Goal: Task Accomplishment & Management: Complete application form

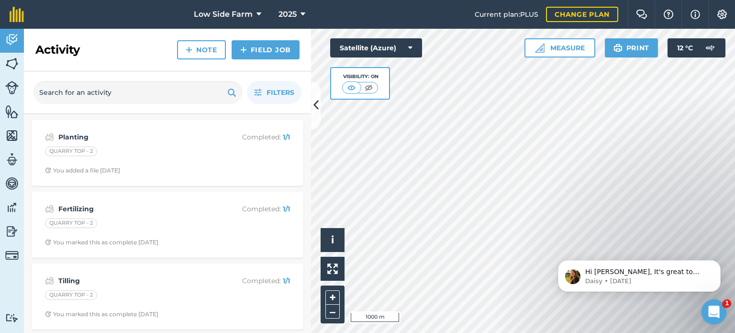
click at [719, 311] on div "Open Intercom Messenger" at bounding box center [713, 310] width 32 height 32
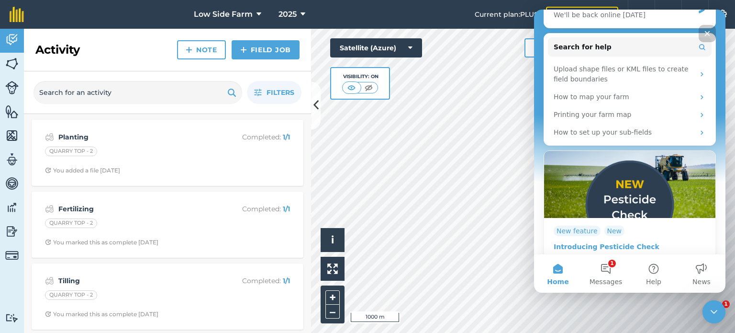
scroll to position [207, 0]
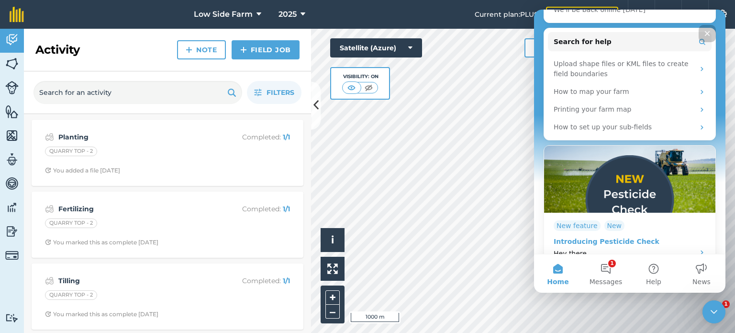
click at [612, 236] on div "Introducing Pesticide Check" at bounding box center [621, 241] width 135 height 10
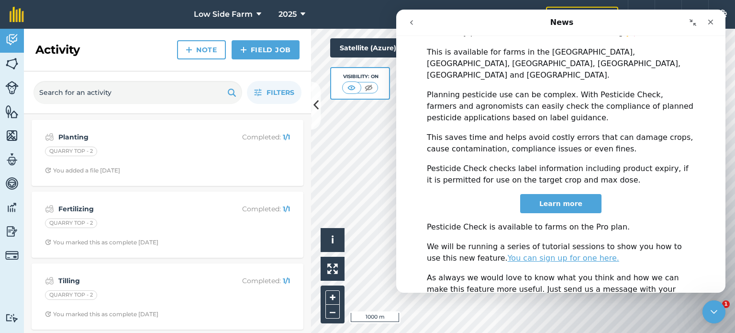
scroll to position [285, 0]
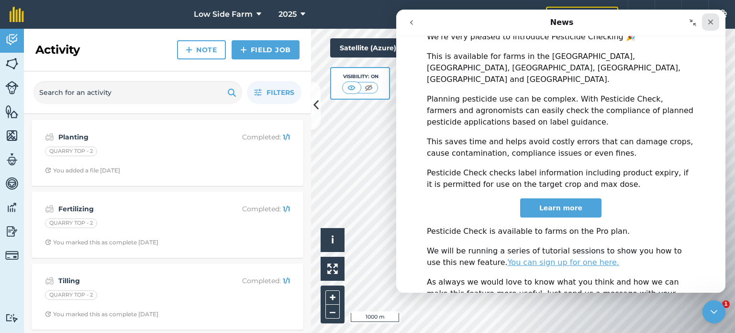
click at [713, 24] on icon "Close" at bounding box center [711, 22] width 8 height 8
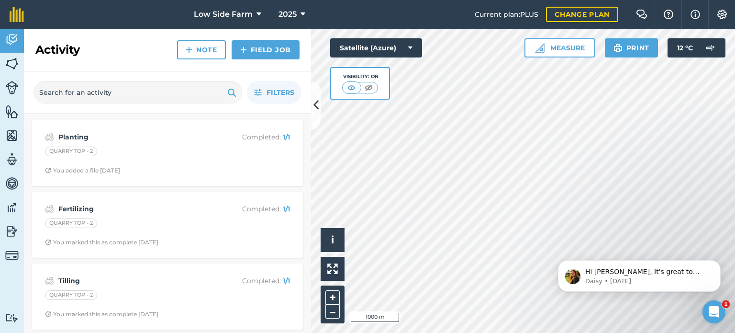
scroll to position [0, 0]
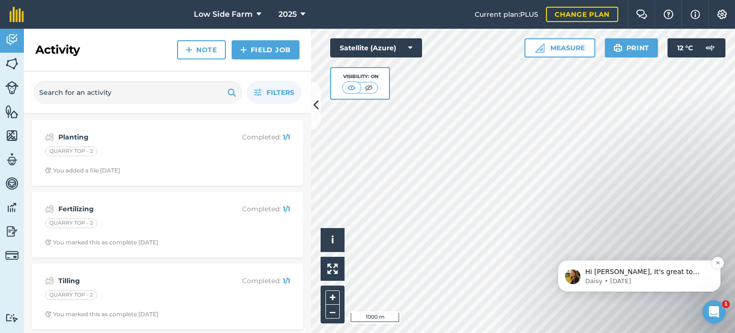
click at [641, 285] on div "Hi [PERSON_NAME], It's great to hear you're interested in AgreenaGro - the link…" at bounding box center [639, 276] width 163 height 32
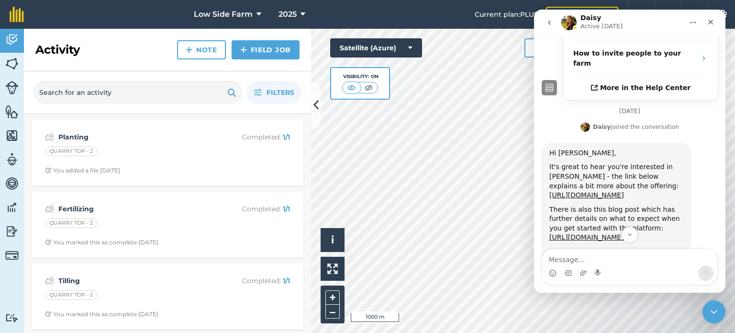
scroll to position [278, 0]
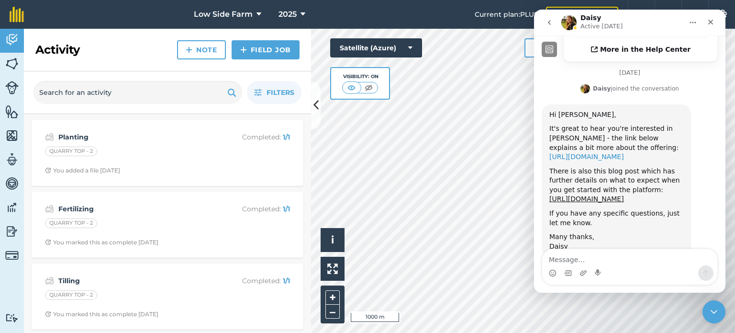
click at [593, 153] on a"] "[URL][DOMAIN_NAME]" at bounding box center [586, 157] width 75 height 8
click at [7, 84] on img at bounding box center [11, 87] width 13 height 13
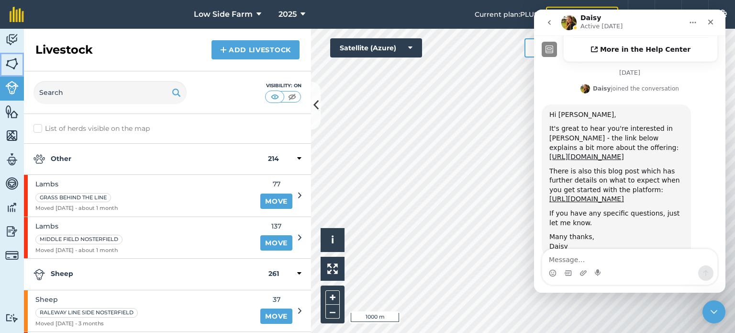
click at [10, 61] on img at bounding box center [11, 63] width 13 height 14
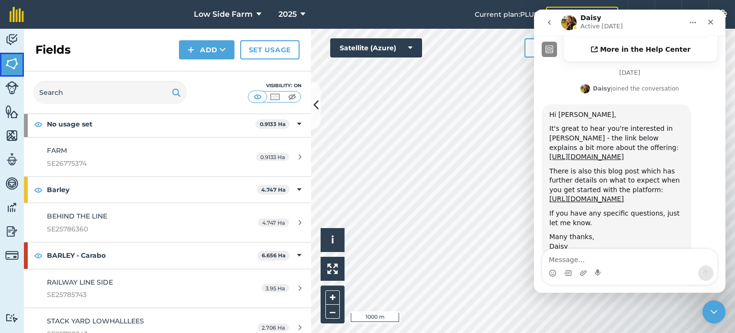
scroll to position [96, 0]
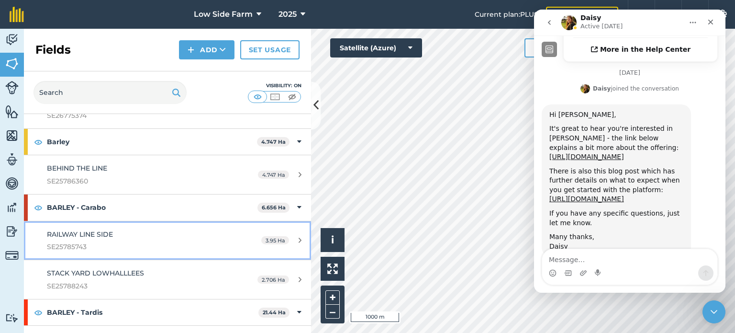
click at [198, 237] on div "RAILWAY LINE SIDE SE25785743" at bounding box center [137, 240] width 180 height 23
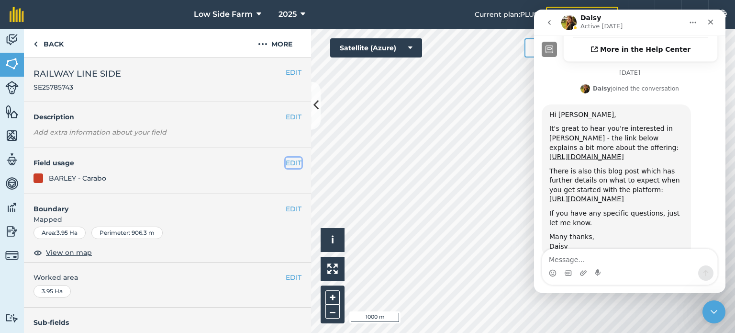
click at [286, 160] on button "EDIT" at bounding box center [294, 162] width 16 height 11
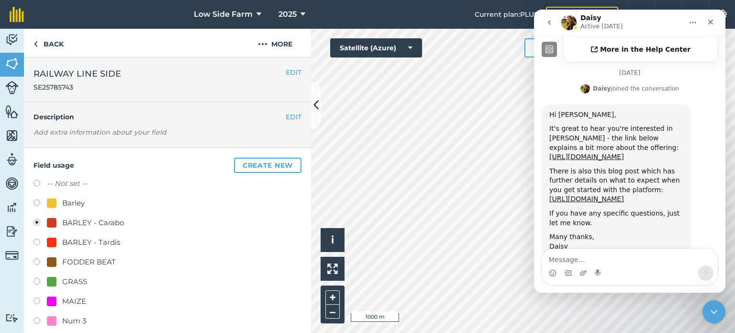
click at [36, 182] on label at bounding box center [39, 184] width 13 height 10
radio input "true"
radio input "false"
click at [35, 200] on label at bounding box center [39, 204] width 13 height 10
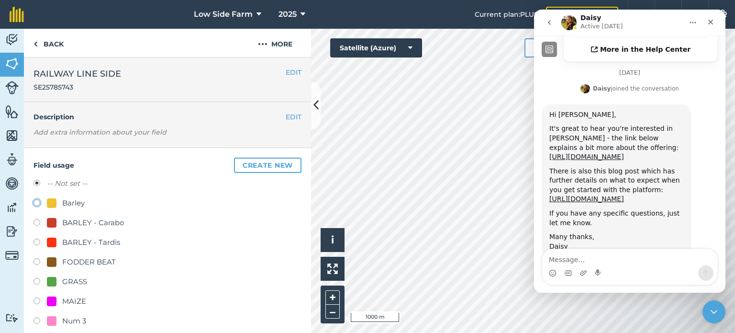
radio input "true"
radio input "false"
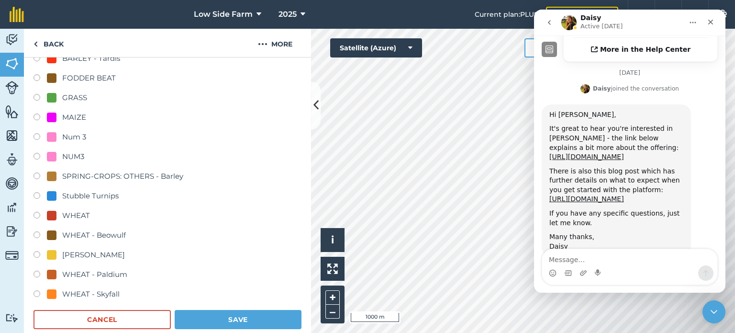
scroll to position [287, 0]
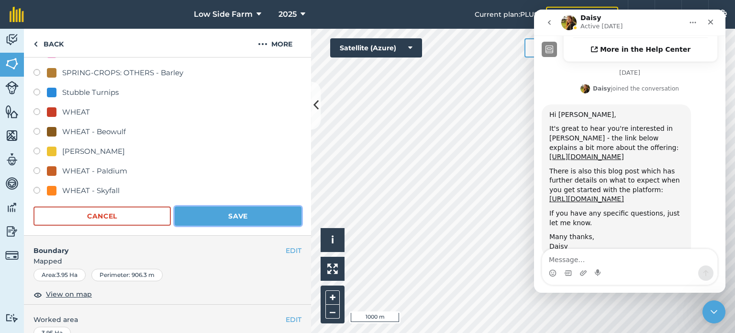
click at [216, 216] on button "Save" at bounding box center [238, 215] width 127 height 19
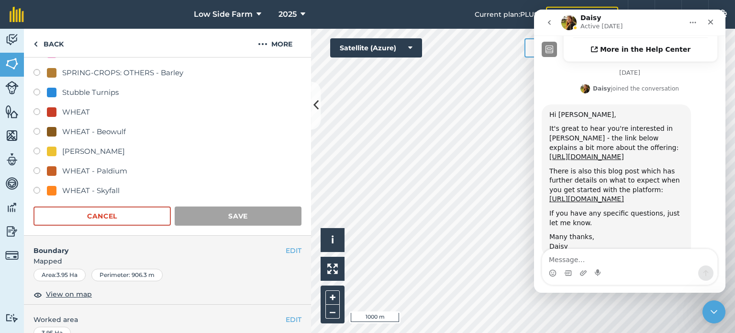
scroll to position [163, 0]
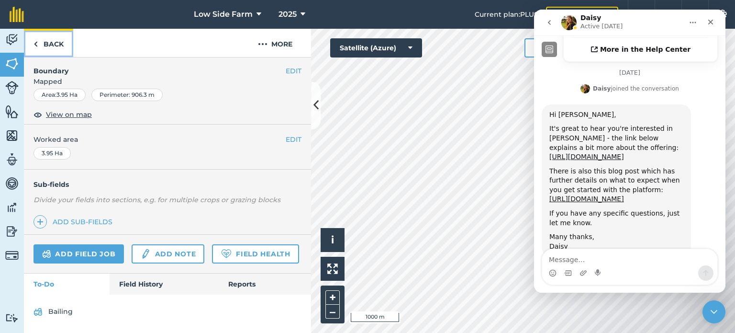
click at [52, 47] on link "Back" at bounding box center [48, 43] width 49 height 28
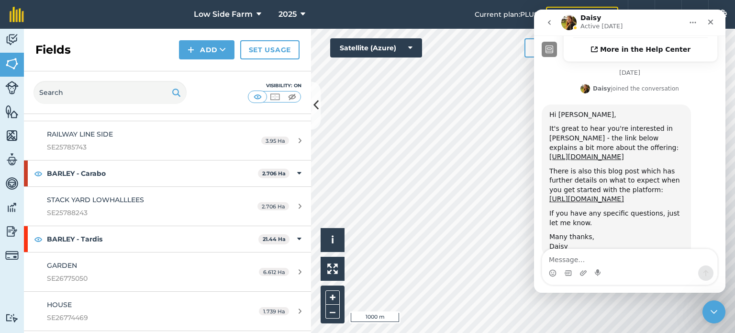
scroll to position [191, 0]
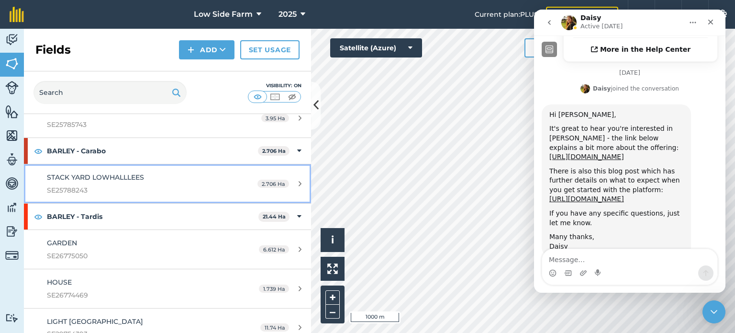
click at [232, 180] on link "STACK YARD LOWHALLLEES SE25788243 2.706 Ha" at bounding box center [167, 183] width 287 height 39
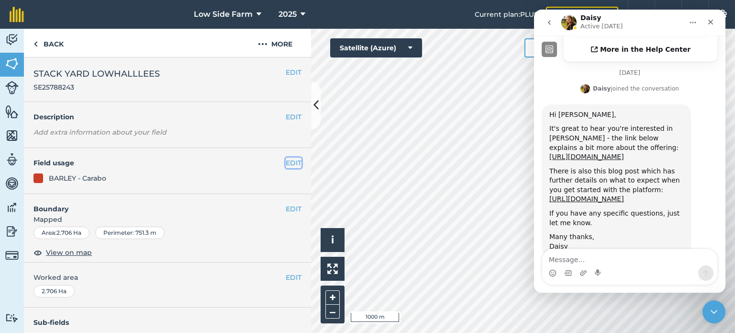
click at [288, 162] on button "EDIT" at bounding box center [294, 162] width 16 height 11
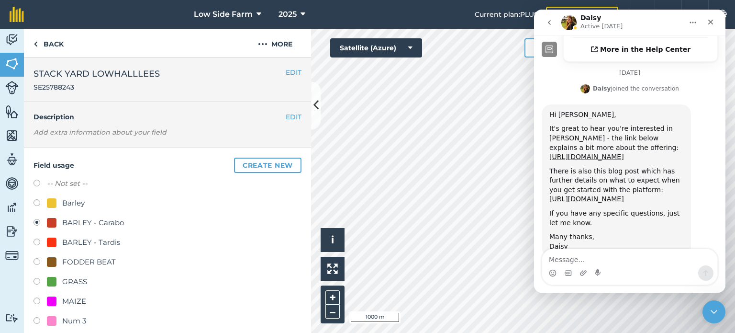
click at [38, 201] on label at bounding box center [39, 204] width 13 height 10
radio input "true"
radio input "false"
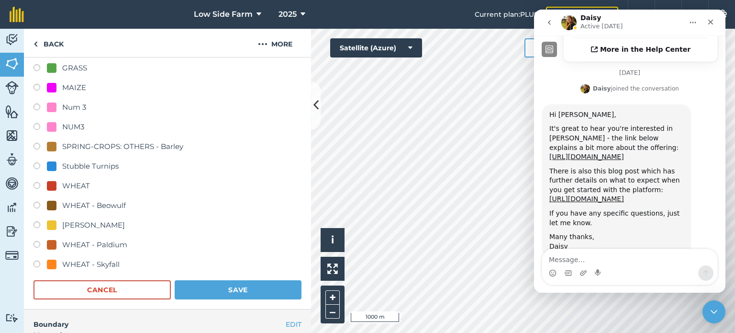
scroll to position [287, 0]
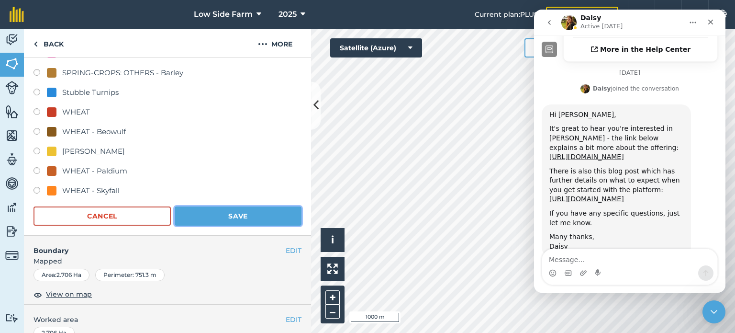
click at [232, 217] on button "Save" at bounding box center [238, 215] width 127 height 19
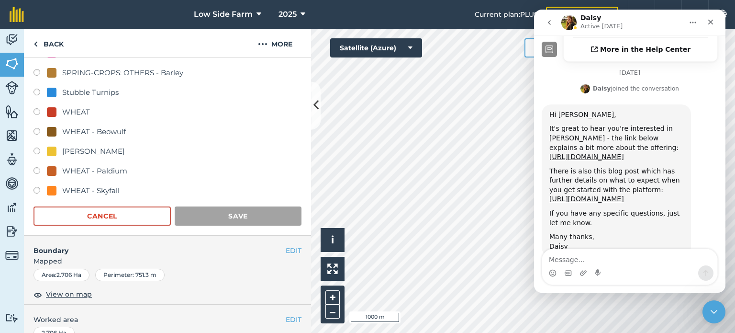
scroll to position [163, 0]
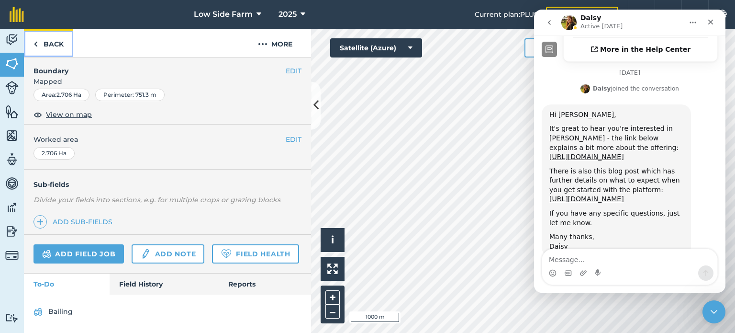
click at [56, 43] on link "Back" at bounding box center [48, 43] width 49 height 28
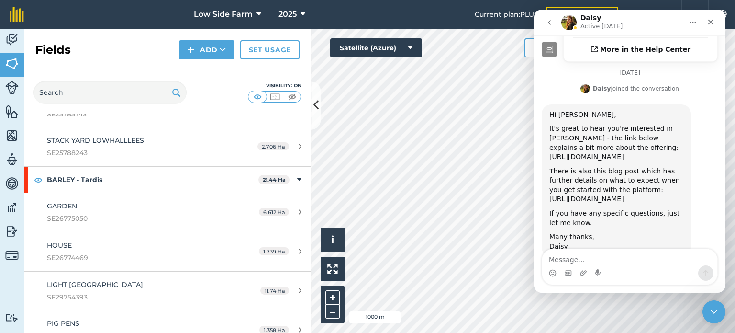
scroll to position [48, 0]
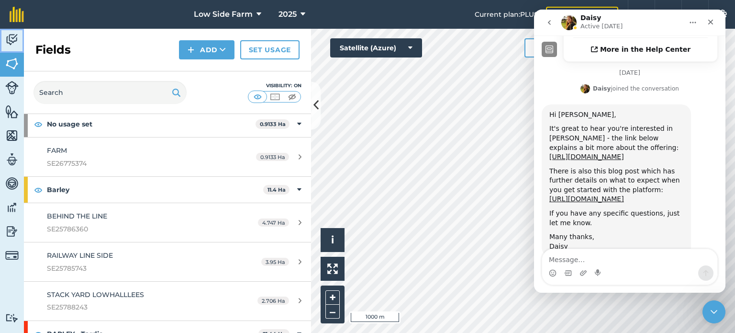
click at [16, 40] on img at bounding box center [11, 40] width 13 height 14
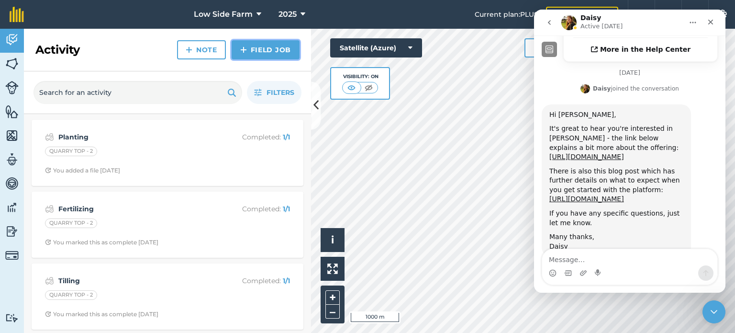
click at [275, 50] on link "Field Job" at bounding box center [266, 49] width 68 height 19
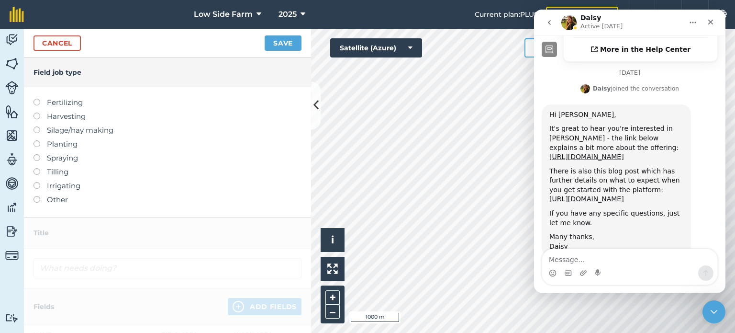
click at [37, 168] on label at bounding box center [39, 168] width 13 height 0
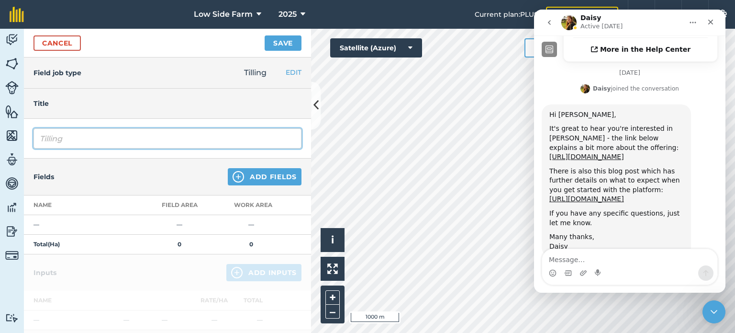
click at [132, 140] on input "Tilling" at bounding box center [167, 138] width 268 height 20
type input "T"
type input "Ploughing"
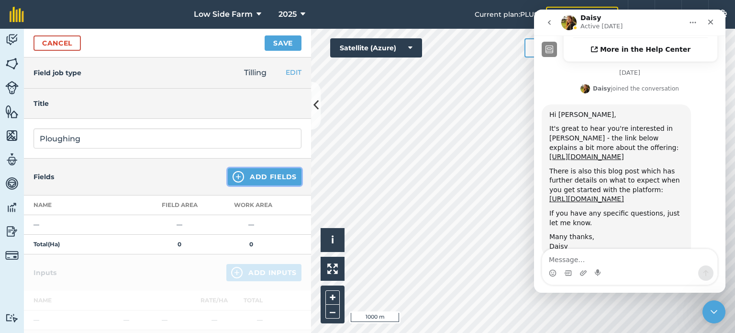
click at [247, 176] on button "Add Fields" at bounding box center [265, 176] width 74 height 17
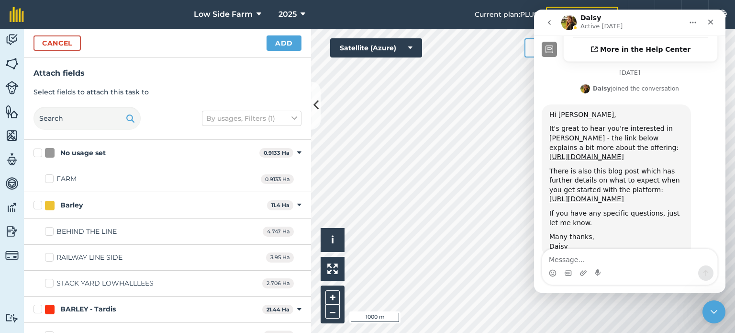
click at [34, 201] on label "Barley" at bounding box center [148, 205] width 230 height 10
click at [34, 201] on input "Barley" at bounding box center [36, 203] width 6 height 6
checkbox input "true"
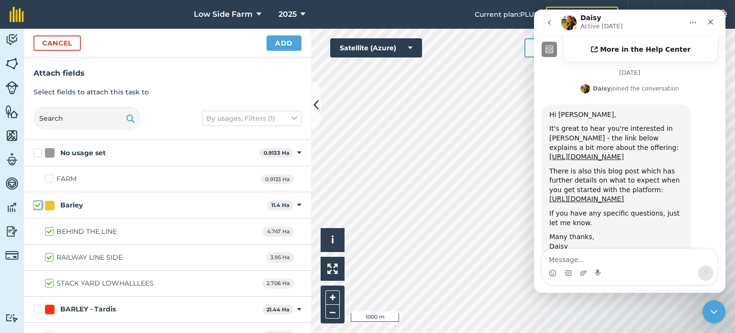
checkbox input "true"
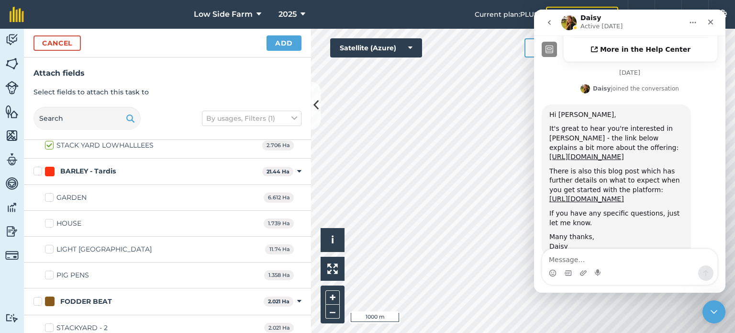
scroll to position [144, 0]
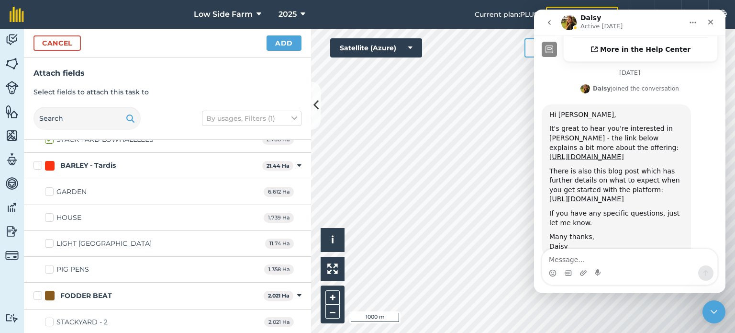
click at [40, 164] on label "BARLEY - Tardis" at bounding box center [145, 165] width 225 height 10
click at [40, 164] on input "BARLEY - Tardis" at bounding box center [36, 163] width 6 height 6
checkbox input "true"
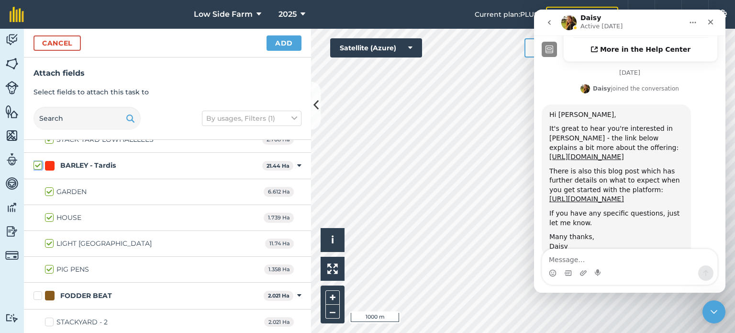
checkbox input "true"
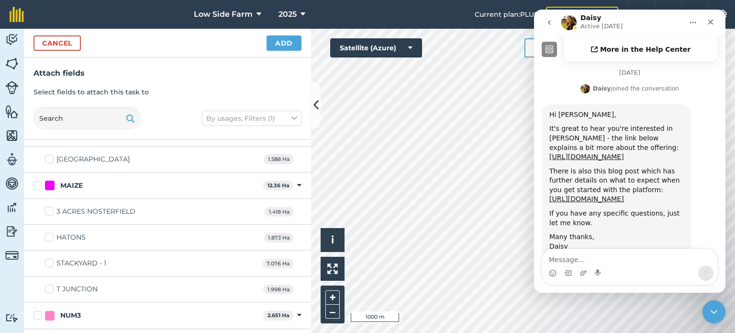
scroll to position [1053, 0]
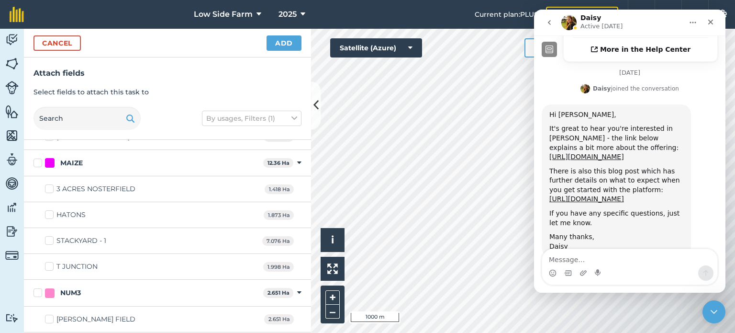
click at [36, 158] on label "MAIZE" at bounding box center [146, 163] width 226 height 10
click at [36, 158] on input "MAIZE" at bounding box center [36, 161] width 6 height 6
checkbox input "true"
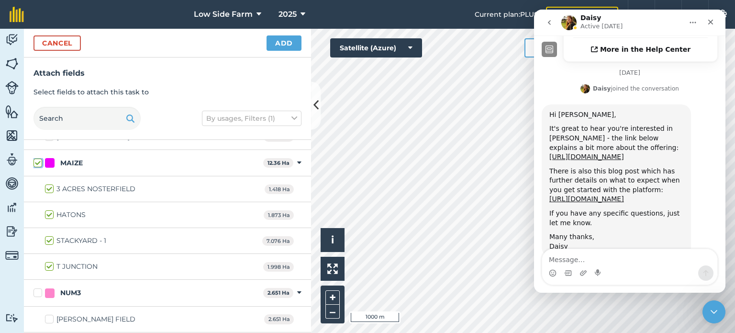
checkbox input "true"
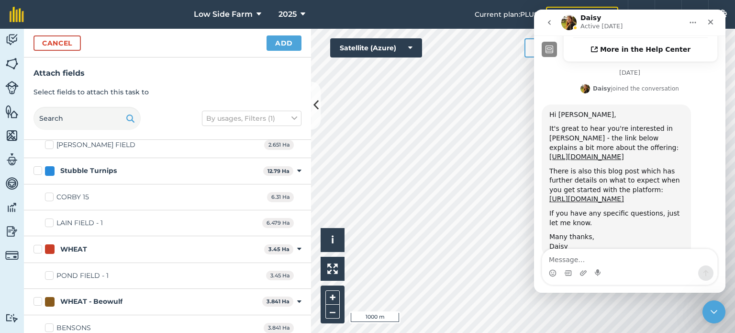
scroll to position [1244, 0]
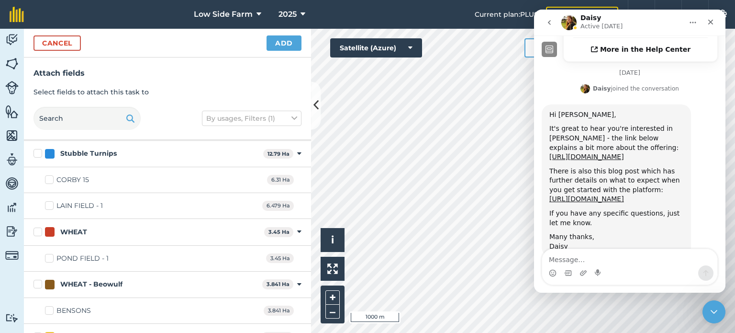
click at [38, 227] on label "WHEAT" at bounding box center [146, 232] width 227 height 10
click at [38, 227] on input "WHEAT" at bounding box center [36, 230] width 6 height 6
checkbox input "true"
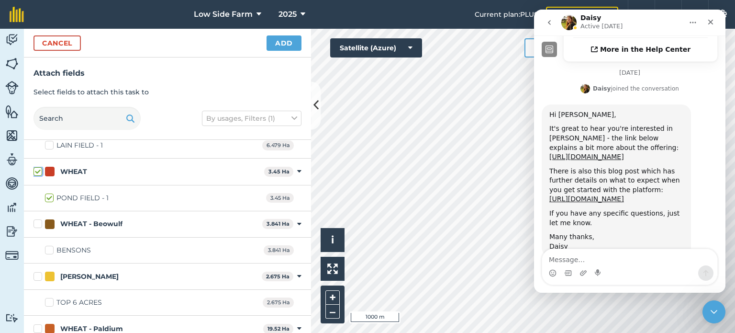
scroll to position [1340, 0]
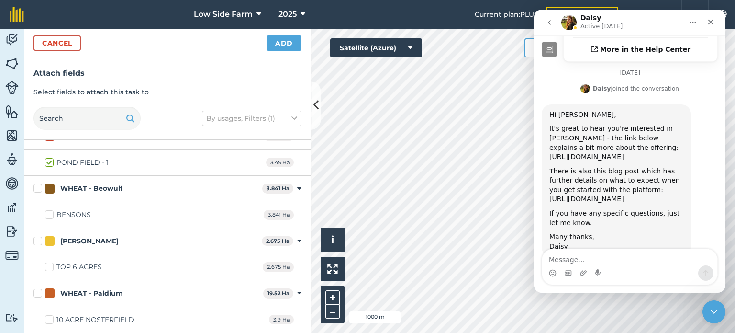
click at [53, 210] on label "BENSONS" at bounding box center [68, 215] width 46 height 10
click at [51, 210] on input "BENSONS" at bounding box center [48, 213] width 6 height 6
checkbox input "true"
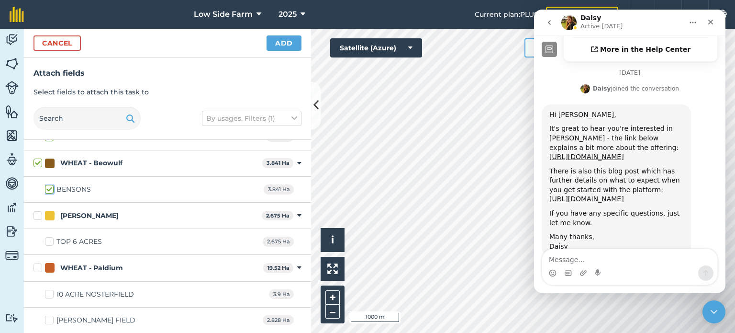
scroll to position [1388, 0]
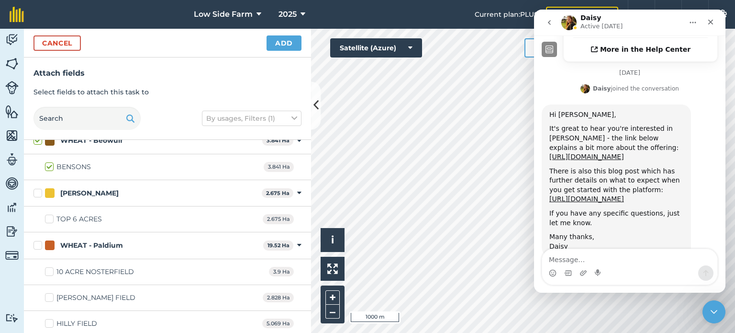
click at [50, 214] on label "TOP 6 ACRES" at bounding box center [73, 219] width 57 height 10
click at [50, 214] on input "TOP 6 ACRES" at bounding box center [48, 217] width 6 height 6
checkbox input "true"
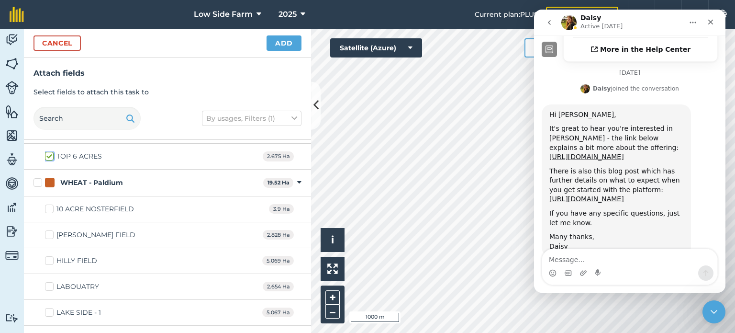
scroll to position [1435, 0]
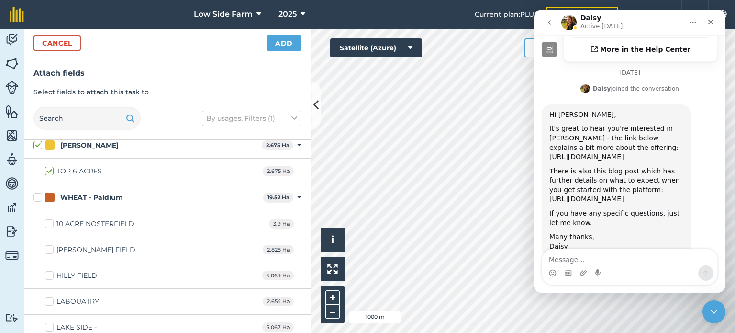
click at [37, 193] on label "WHEAT - Paldium" at bounding box center [146, 197] width 226 height 10
click at [37, 193] on input "WHEAT - Paldium" at bounding box center [36, 195] width 6 height 6
checkbox input "true"
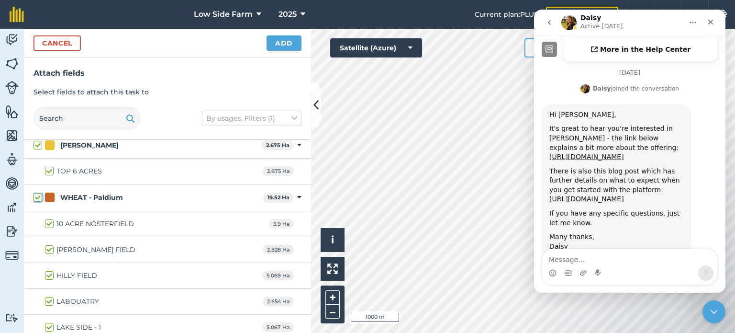
checkbox input "true"
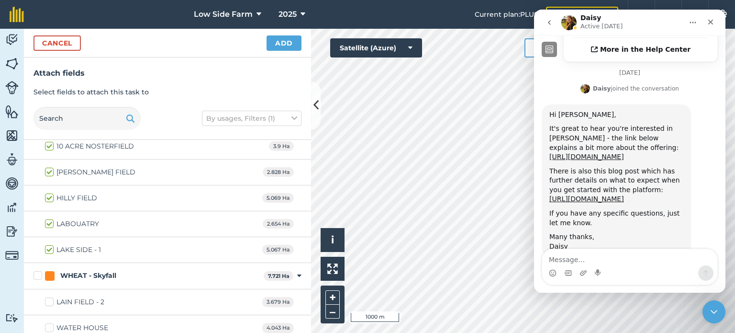
scroll to position [1514, 0]
click at [38, 269] on label "WHEAT - Skyfall" at bounding box center [146, 274] width 226 height 10
click at [38, 269] on input "WHEAT - Skyfall" at bounding box center [36, 272] width 6 height 6
checkbox input "true"
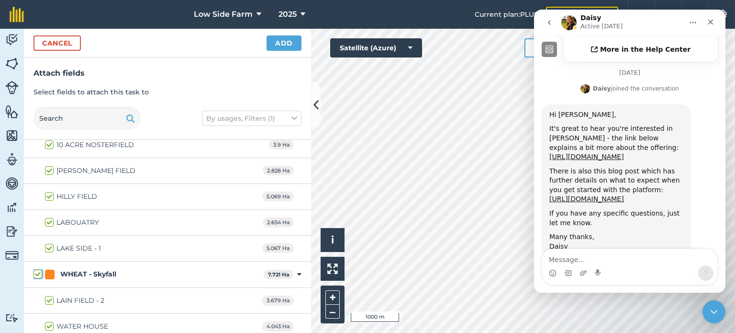
checkbox input "true"
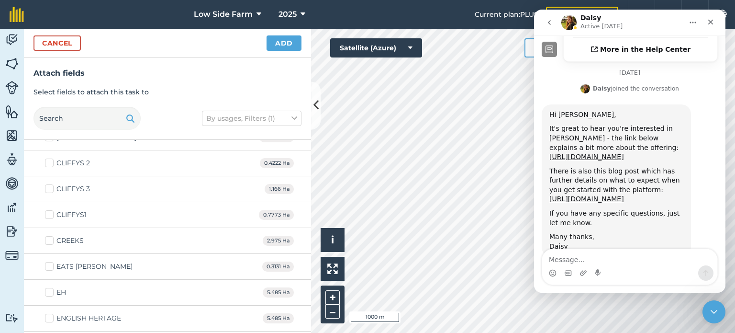
scroll to position [318, 0]
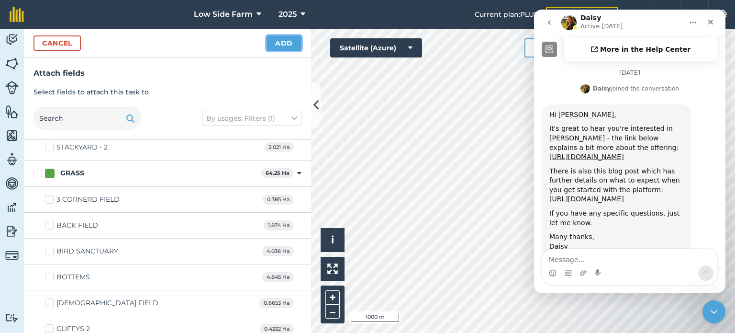
click at [289, 41] on button "Add" at bounding box center [284, 42] width 35 height 15
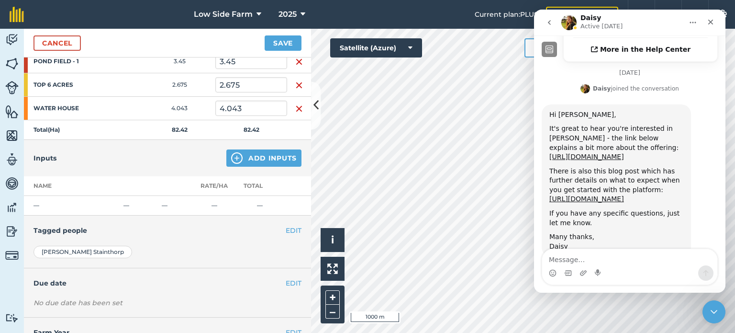
scroll to position [570, 0]
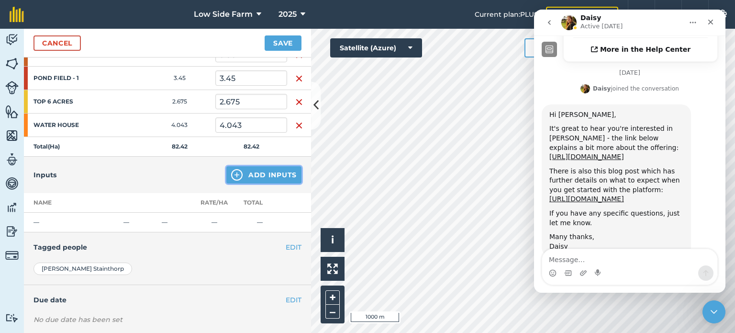
click at [243, 170] on button "Add Inputs" at bounding box center [263, 174] width 75 height 17
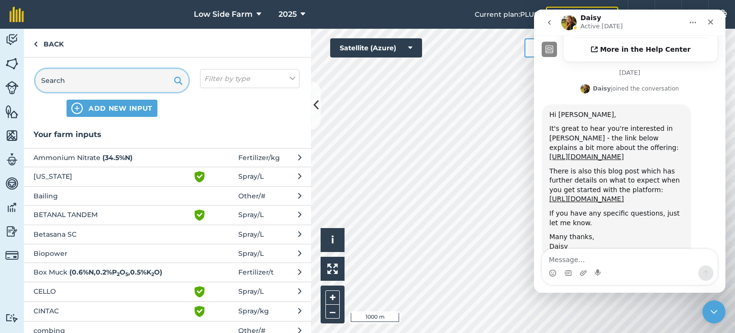
click at [81, 78] on input "text" at bounding box center [111, 80] width 153 height 23
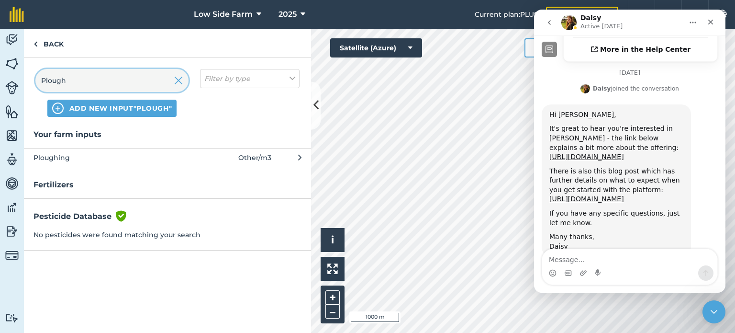
type input "Plough"
click at [89, 156] on span "Ploughing" at bounding box center [111, 157] width 156 height 11
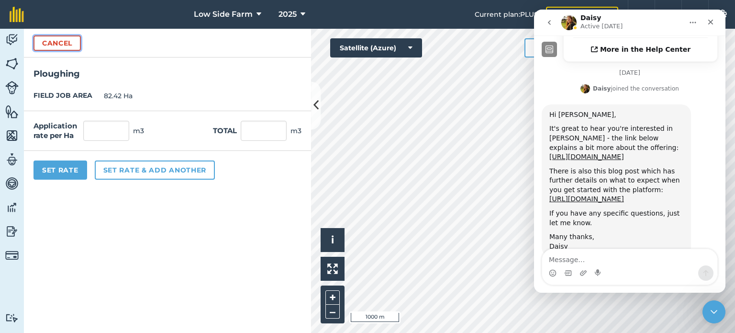
click at [62, 45] on button "Cancel" at bounding box center [56, 42] width 47 height 15
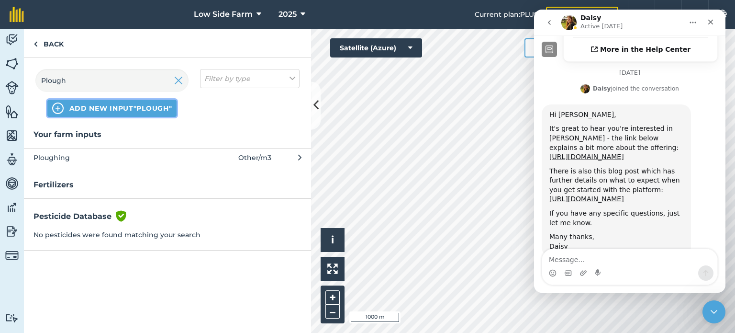
click at [82, 113] on button "ADD NEW INPUT "Plough"" at bounding box center [112, 108] width 130 height 17
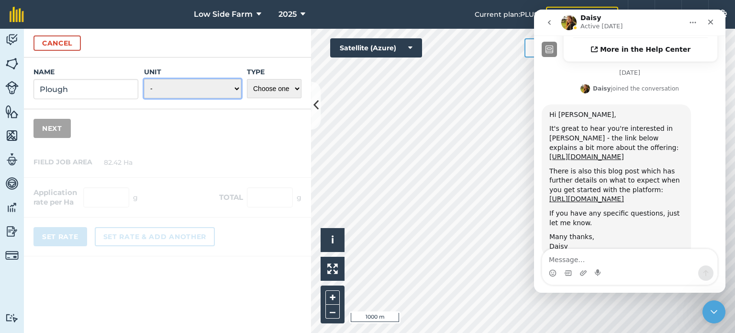
click at [181, 89] on select "- Grams/g Kilograms/kg Metric tonnes/t Millilitres/ml Litres/L Ounces/oz Pounds…" at bounding box center [192, 88] width 97 height 19
select select "COUNT"
click at [145, 79] on select "- Grams/g Kilograms/kg Metric tonnes/t Millilitres/ml Litres/L Ounces/oz Pounds…" at bounding box center [192, 88] width 97 height 19
click at [73, 87] on input "Plough" at bounding box center [85, 89] width 105 height 20
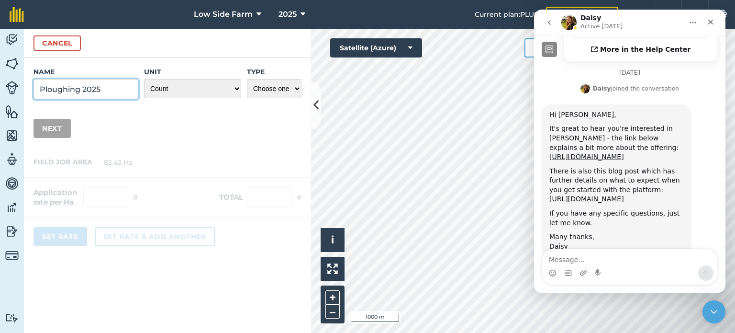
type input "Ploughing 2025"
click at [282, 88] on select "Choose one Fertilizer Seed Spray Fuel Other" at bounding box center [274, 88] width 55 height 19
select select "FUEL"
click at [247, 79] on select "Choose one Fertilizer Seed Spray Fuel Other" at bounding box center [274, 88] width 55 height 19
click at [46, 126] on button "Next" at bounding box center [51, 128] width 37 height 19
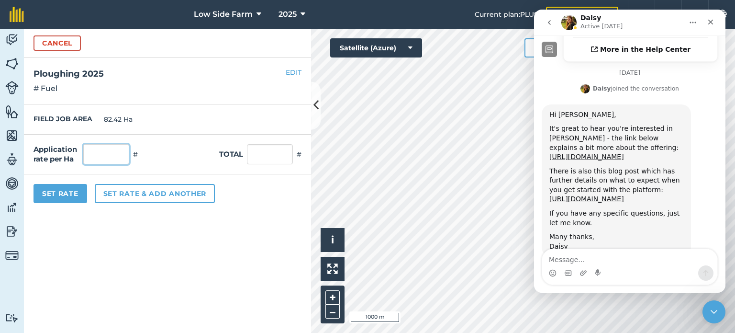
click at [98, 154] on input "text" at bounding box center [106, 154] width 46 height 20
type input "1"
type input "82.42"
click at [159, 156] on div "Application rate per Ha 1 # Total 82.42 #" at bounding box center [167, 154] width 287 height 40
click at [58, 192] on button "Set Rate" at bounding box center [60, 193] width 54 height 19
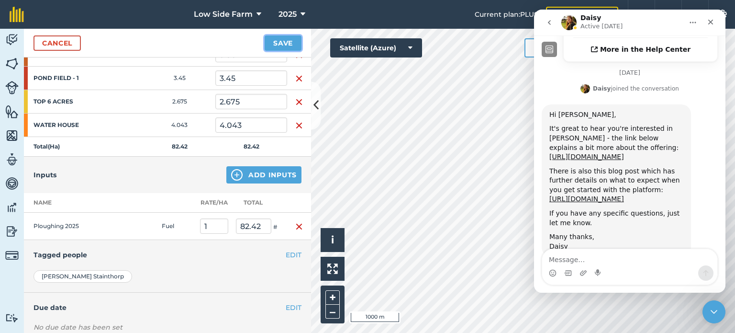
click at [291, 41] on button "Save" at bounding box center [283, 42] width 37 height 15
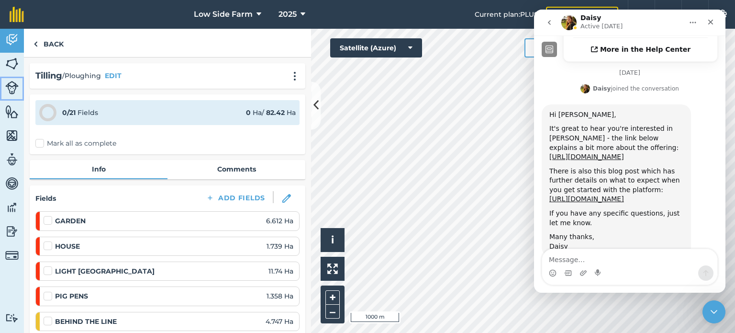
click at [12, 86] on img at bounding box center [11, 87] width 13 height 13
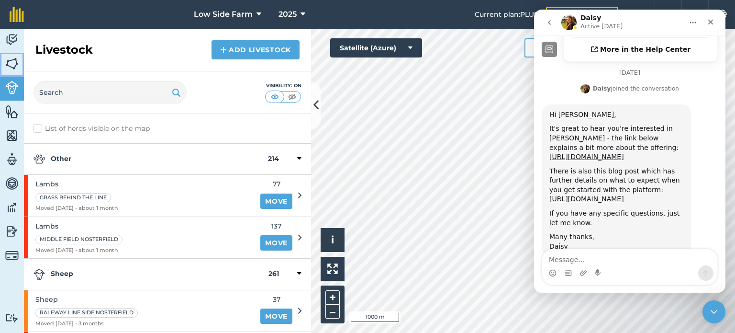
click at [13, 60] on img at bounding box center [11, 63] width 13 height 14
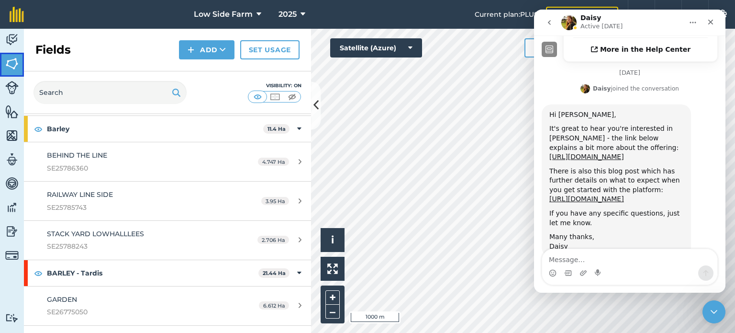
scroll to position [48, 0]
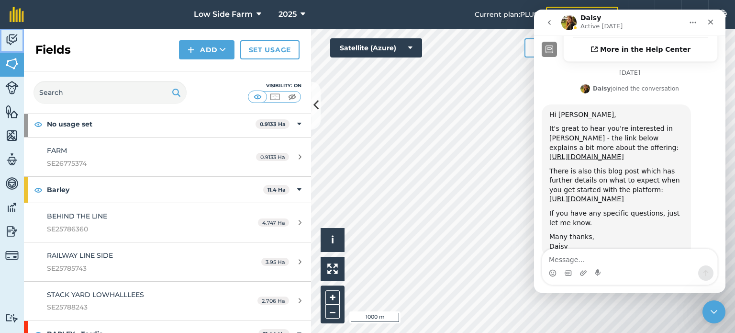
click at [11, 35] on img at bounding box center [11, 40] width 13 height 14
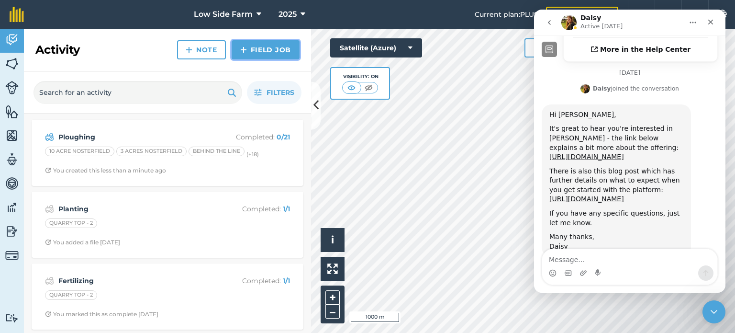
click at [251, 48] on link "Field Job" at bounding box center [266, 49] width 68 height 19
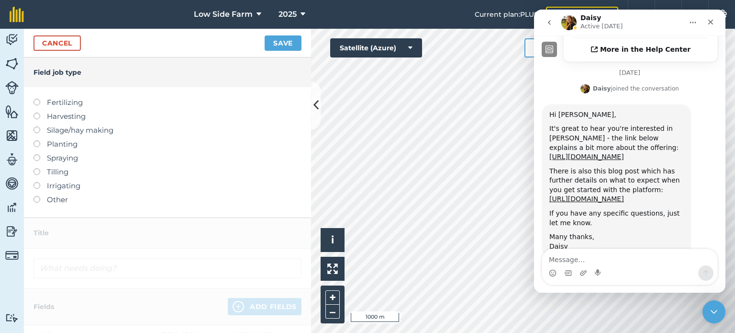
click at [38, 140] on label at bounding box center [39, 140] width 13 height 0
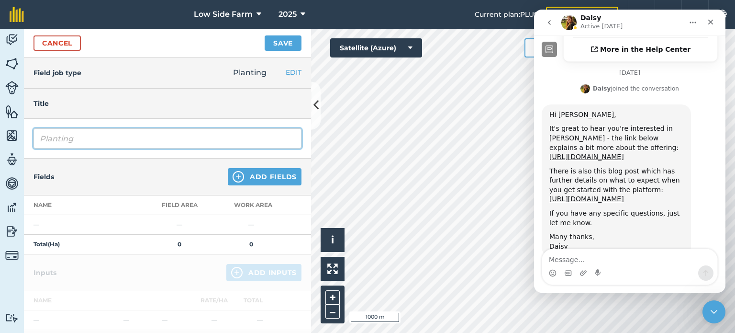
click at [104, 139] on input "Planting" at bounding box center [167, 138] width 268 height 20
type input "P"
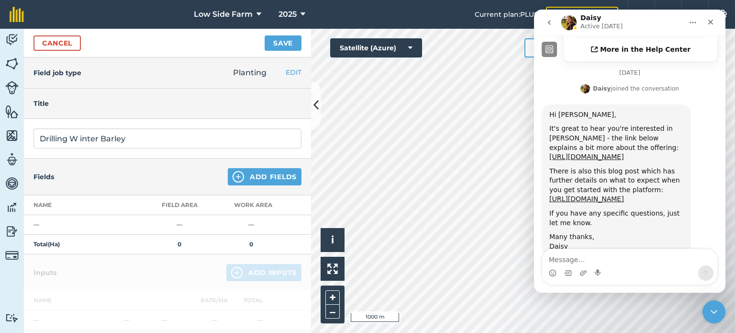
click at [136, 177] on div "Fields Add Fields" at bounding box center [167, 176] width 287 height 37
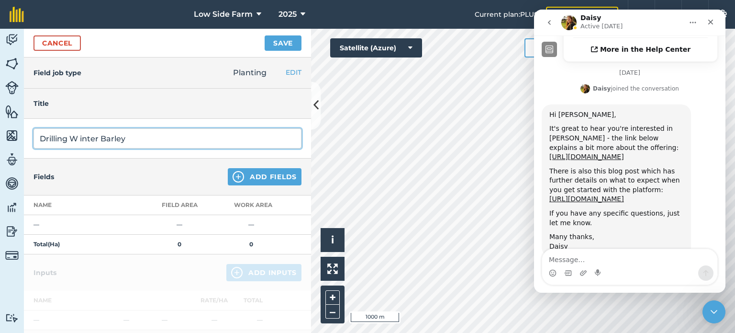
click at [82, 138] on input "Drilling W inter Barley" at bounding box center [167, 138] width 268 height 20
click at [80, 139] on input "Drilling W inter Barley" at bounding box center [167, 138] width 268 height 20
type input "Drilling Winter Barley"
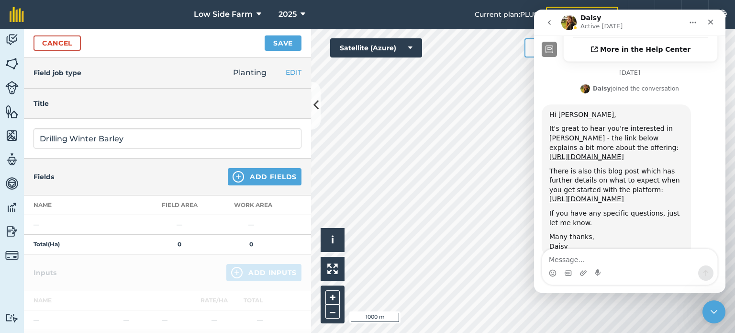
click at [145, 93] on div "Title" at bounding box center [167, 104] width 287 height 30
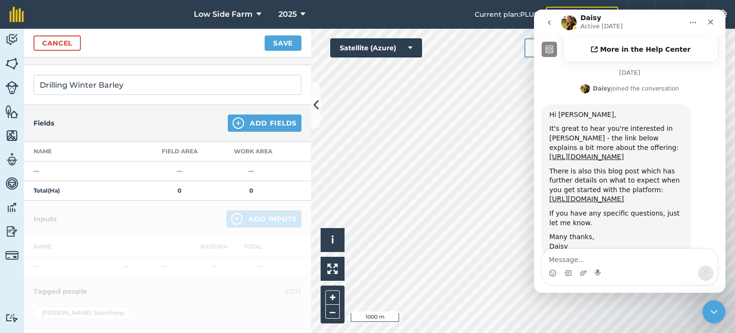
scroll to position [48, 0]
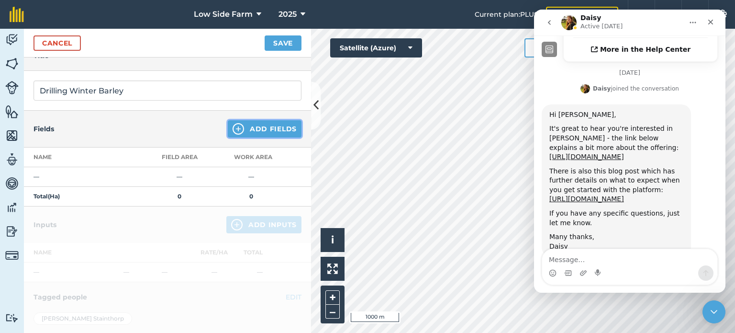
click at [247, 125] on button "Add Fields" at bounding box center [265, 128] width 74 height 17
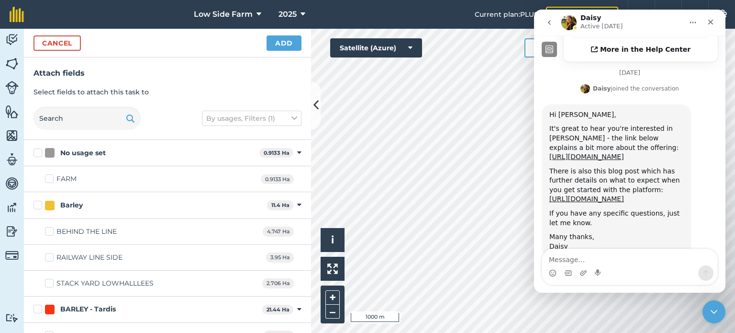
click at [39, 204] on label "Barley" at bounding box center [148, 205] width 230 height 10
click at [39, 204] on input "Barley" at bounding box center [36, 203] width 6 height 6
checkbox input "true"
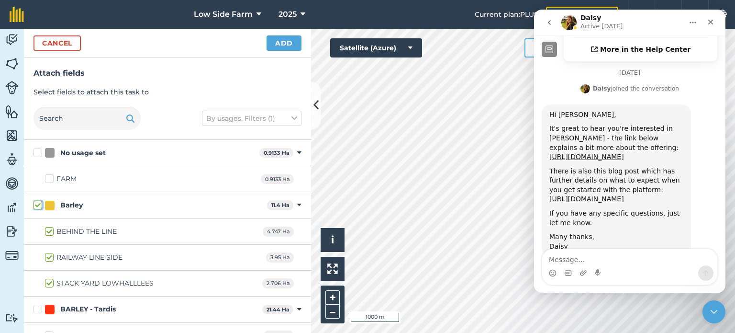
checkbox input "true"
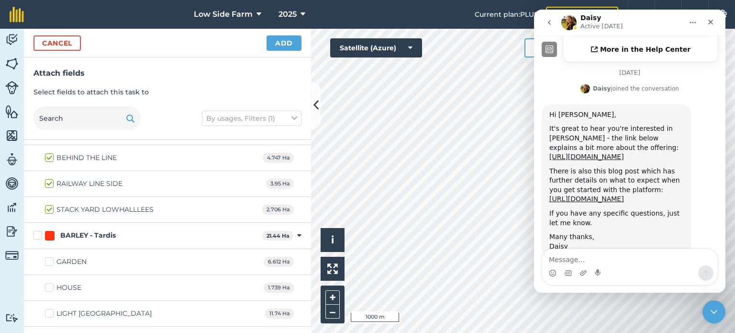
scroll to position [96, 0]
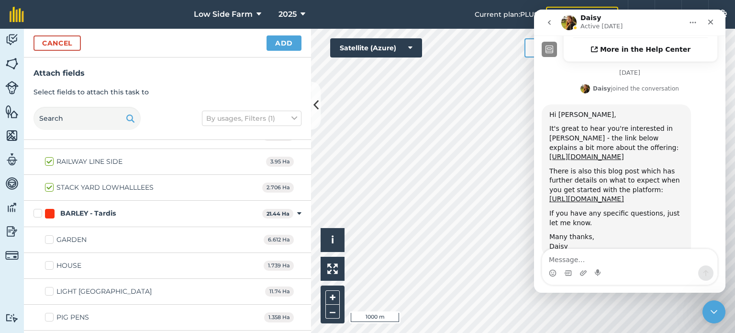
click at [51, 237] on label "GARDEN" at bounding box center [66, 239] width 42 height 10
click at [51, 237] on input "GARDEN" at bounding box center [48, 237] width 6 height 6
checkbox input "true"
click at [53, 266] on label "HOUSE" at bounding box center [63, 265] width 36 height 10
click at [51, 266] on input "HOUSE" at bounding box center [48, 263] width 6 height 6
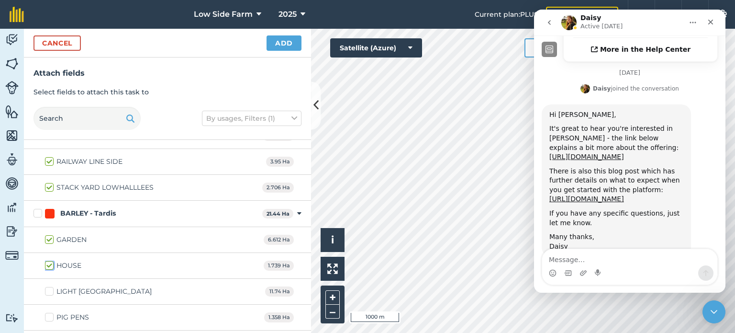
checkbox input "true"
click at [51, 289] on label "LIGHT [GEOGRAPHIC_DATA]" at bounding box center [98, 291] width 107 height 10
click at [51, 289] on input "LIGHT [GEOGRAPHIC_DATA]" at bounding box center [48, 289] width 6 height 6
checkbox input "true"
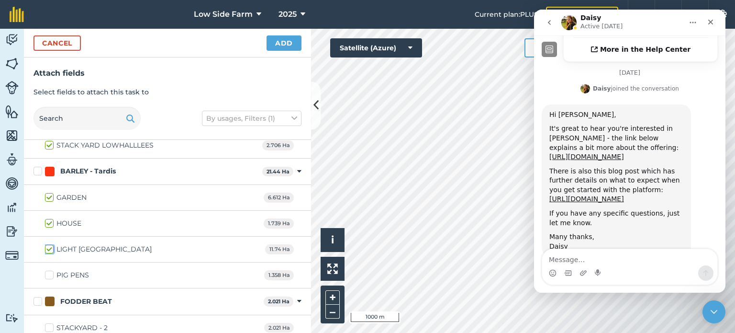
scroll to position [144, 0]
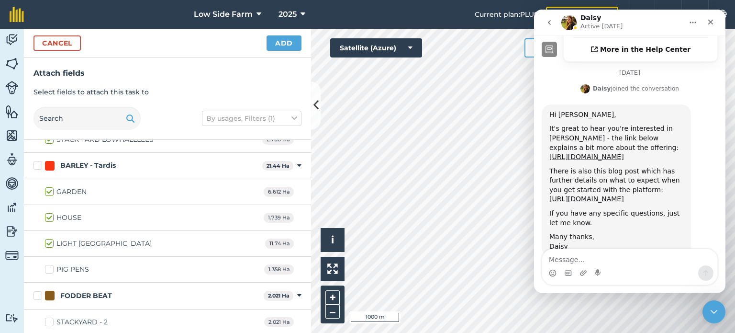
click at [52, 267] on label "PIG PENS" at bounding box center [67, 269] width 44 height 10
click at [51, 267] on input "PIG PENS" at bounding box center [48, 267] width 6 height 6
checkbox input "true"
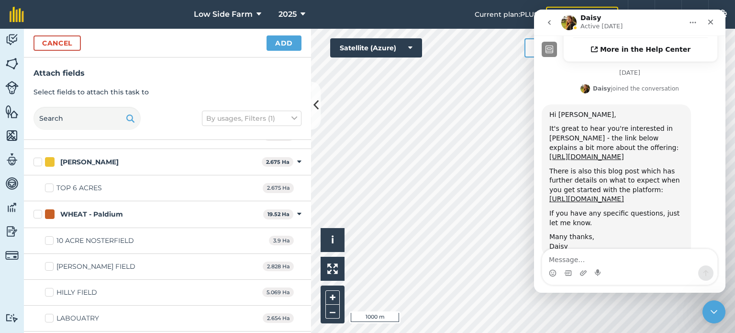
scroll to position [1435, 0]
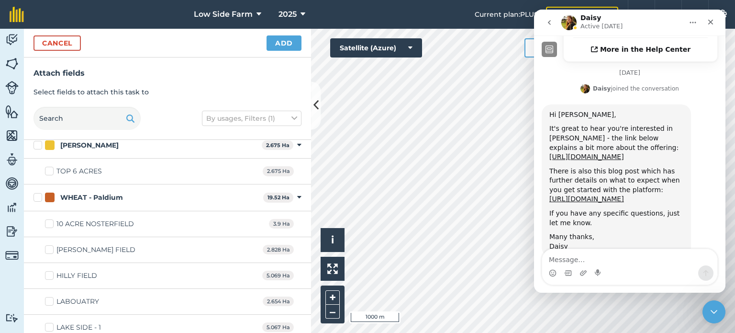
click at [52, 270] on label "HILLY FIELD" at bounding box center [71, 275] width 52 height 10
click at [51, 270] on input "HILLY FIELD" at bounding box center [48, 273] width 6 height 6
checkbox input "true"
click at [52, 245] on label "[PERSON_NAME] FIELD" at bounding box center [90, 250] width 90 height 10
click at [51, 245] on input "[PERSON_NAME] FIELD" at bounding box center [48, 248] width 6 height 6
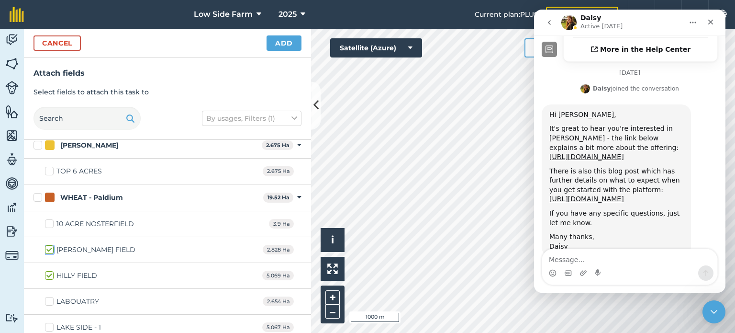
checkbox input "true"
click at [52, 219] on label "10 ACRE NOSTERFIELD" at bounding box center [89, 224] width 89 height 10
click at [51, 219] on input "10 ACRE NOSTERFIELD" at bounding box center [48, 222] width 6 height 6
checkbox input "true"
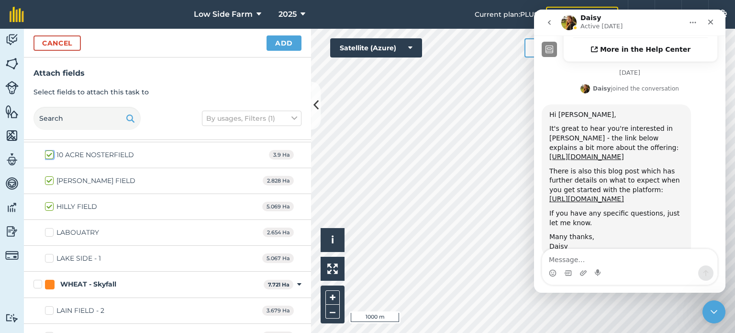
scroll to position [1514, 0]
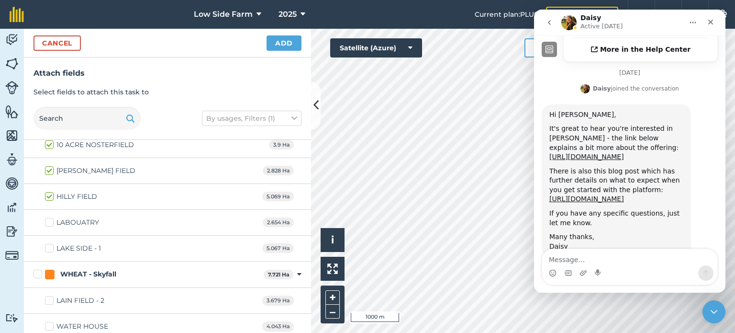
click at [50, 243] on label "LAKE SIDE - 1" at bounding box center [73, 248] width 56 height 10
click at [50, 243] on input "LAKE SIDE - 1" at bounding box center [48, 246] width 6 height 6
checkbox input "true"
click at [286, 41] on button "Add" at bounding box center [284, 42] width 35 height 15
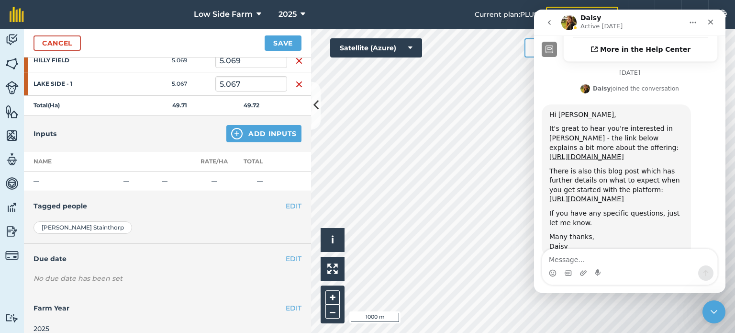
scroll to position [385, 0]
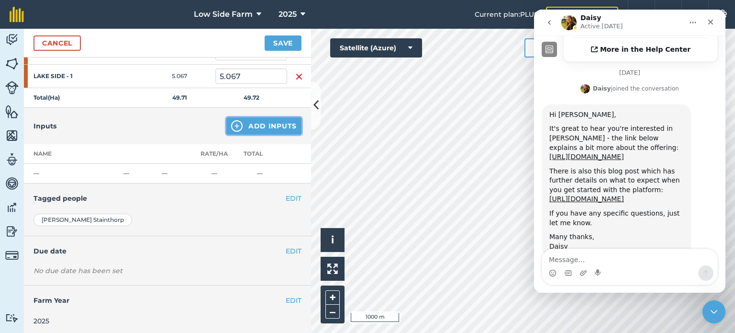
click at [258, 125] on button "Add Inputs" at bounding box center [263, 125] width 75 height 17
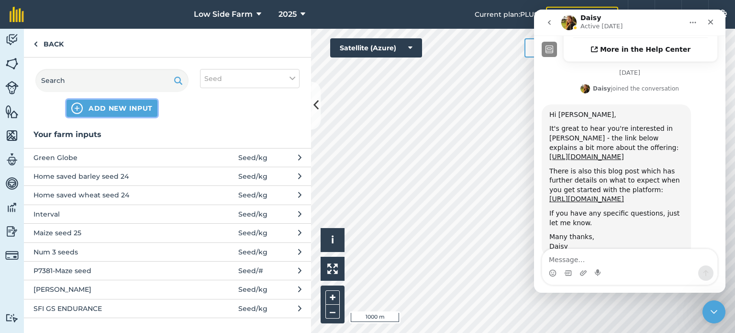
click at [118, 104] on span "ADD NEW INPUT" at bounding box center [121, 108] width 64 height 10
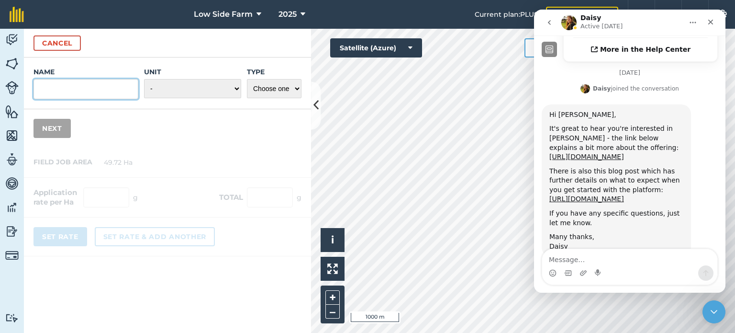
click at [67, 88] on input "Name" at bounding box center [85, 89] width 105 height 20
type input "M"
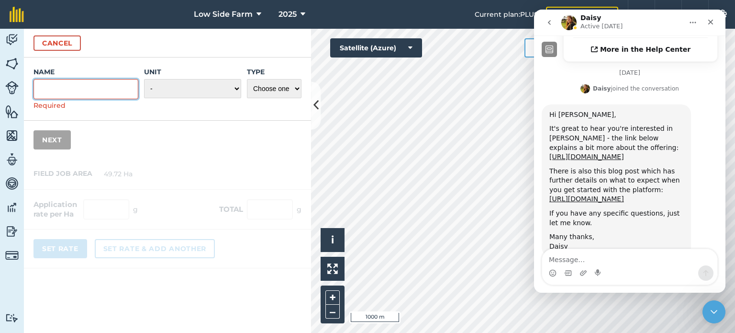
type input "h"
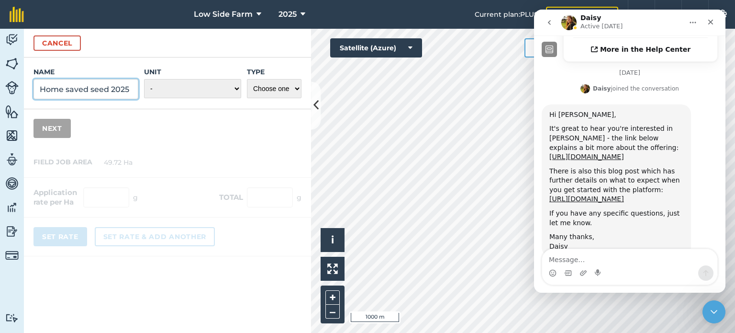
click at [40, 89] on input "Home saved seed 2025" at bounding box center [85, 89] width 105 height 20
type input "Barley Home saved seed 2025"
click at [170, 56] on div "Cancel" at bounding box center [167, 43] width 287 height 29
click at [218, 88] on select "- Grams/g Kilograms/kg Metric tonnes/t Millilitres/ml Litres/L Ounces/oz Pounds…" at bounding box center [192, 88] width 97 height 19
select select "KILOGRAMS"
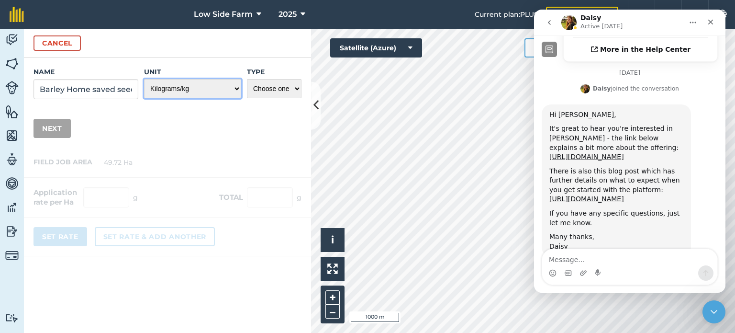
click at [145, 79] on select "- Grams/g Kilograms/kg Metric tonnes/t Millilitres/ml Litres/L Ounces/oz Pounds…" at bounding box center [192, 88] width 97 height 19
click at [278, 88] on select "Choose one Fertilizer Seed Spray Fuel Other" at bounding box center [274, 88] width 55 height 19
select select "SEED"
click at [247, 79] on select "Choose one Fertilizer Seed Spray Fuel Other" at bounding box center [274, 88] width 55 height 19
click at [60, 129] on button "Next" at bounding box center [51, 128] width 37 height 19
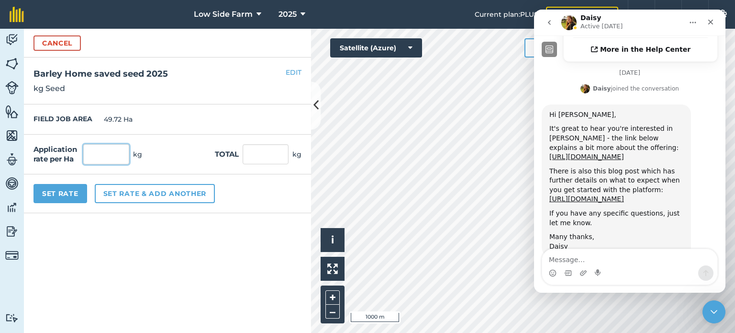
click at [118, 156] on input "text" at bounding box center [106, 154] width 46 height 20
type input "195"
type input "9,695.4"
click at [164, 151] on div "Application rate per Ha 195 kg Total 9,695.4 kg" at bounding box center [167, 154] width 287 height 40
click at [67, 192] on button "Set Rate" at bounding box center [60, 193] width 54 height 19
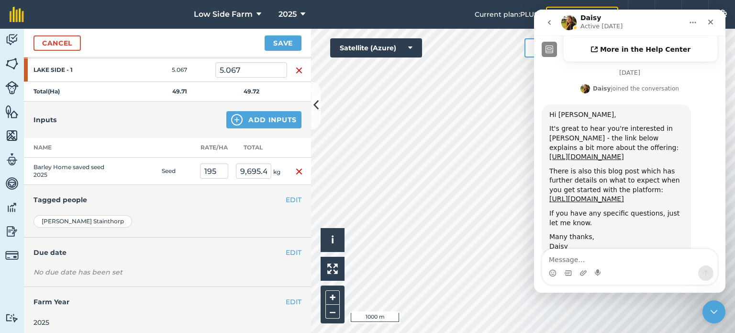
scroll to position [392, 0]
click at [271, 116] on button "Add Inputs" at bounding box center [263, 118] width 75 height 17
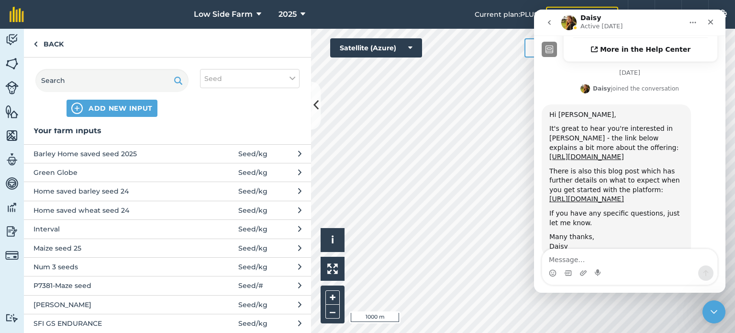
scroll to position [0, 0]
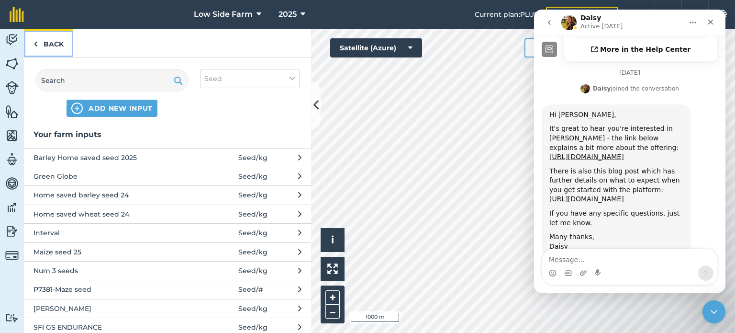
click at [39, 38] on link "Back" at bounding box center [48, 43] width 49 height 28
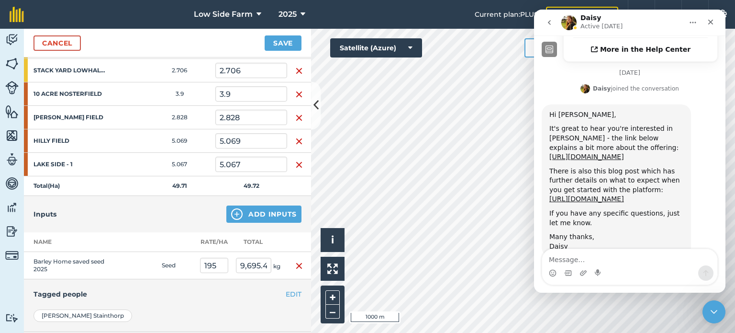
scroll to position [345, 0]
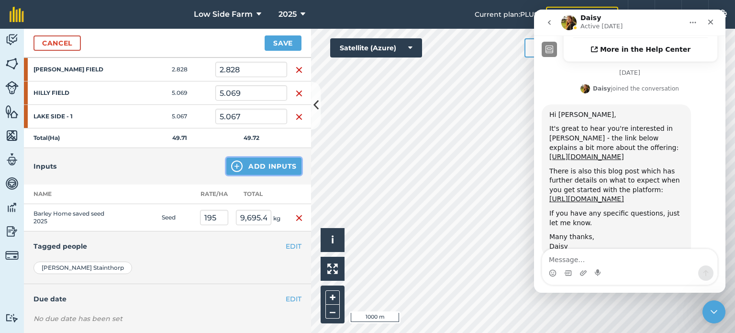
click at [239, 164] on button "Add Inputs" at bounding box center [263, 165] width 75 height 17
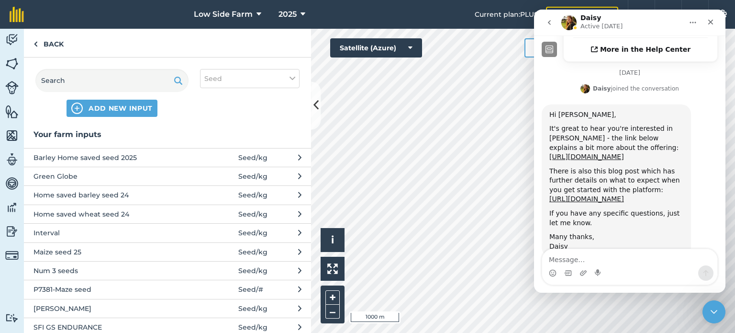
scroll to position [14, 0]
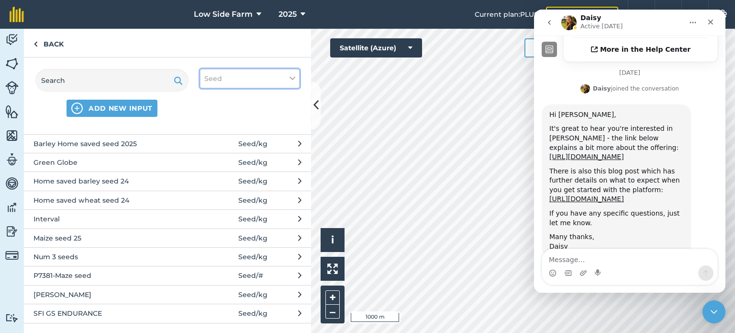
click at [270, 75] on button "Seed" at bounding box center [250, 78] width 100 height 19
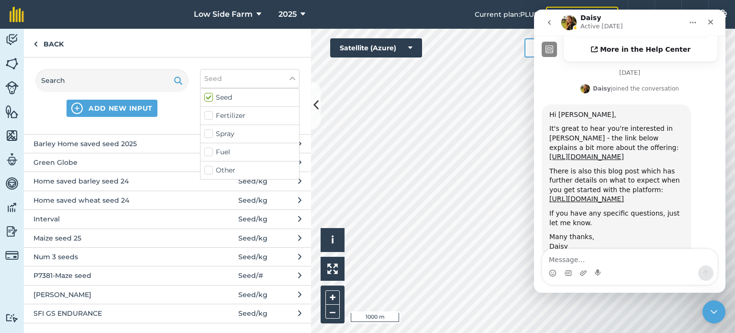
click at [210, 151] on label "Fuel" at bounding box center [249, 152] width 91 height 10
click at [210, 151] on input "Fuel" at bounding box center [207, 150] width 6 height 6
checkbox input "true"
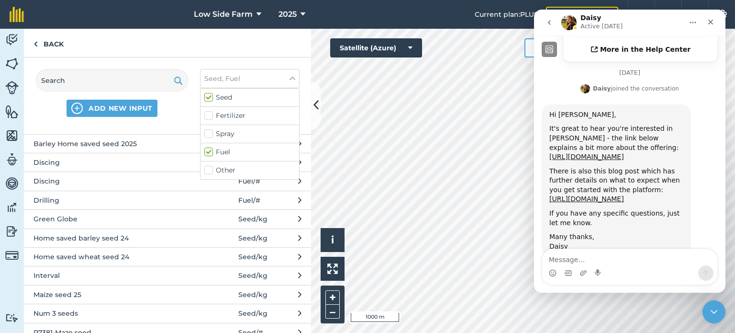
click at [73, 198] on span "Drilling" at bounding box center [111, 200] width 156 height 11
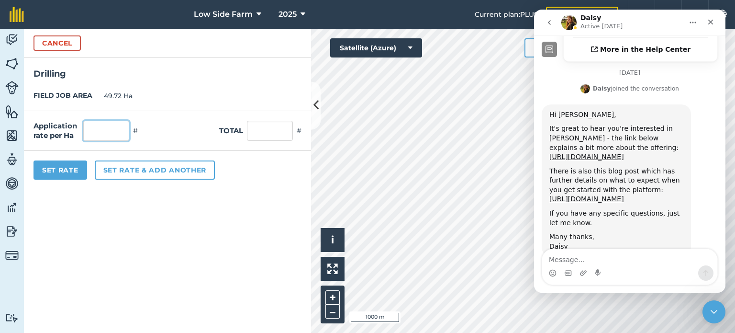
click at [98, 131] on input "text" at bounding box center [106, 131] width 46 height 20
type input "1"
type input "49.72"
click at [179, 133] on div "Application rate per Ha 1 # Total 49.72 #" at bounding box center [167, 131] width 287 height 40
click at [50, 168] on button "Set Rate" at bounding box center [60, 169] width 54 height 19
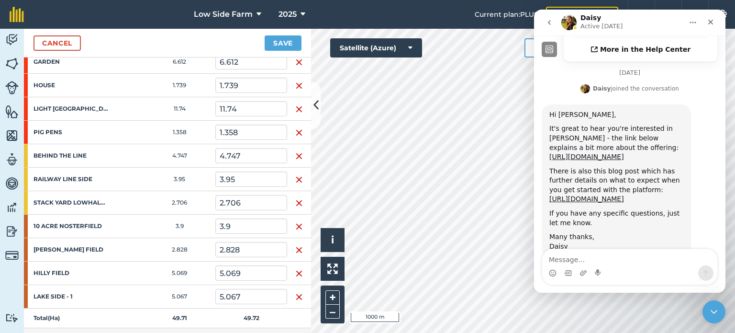
scroll to position [133, 0]
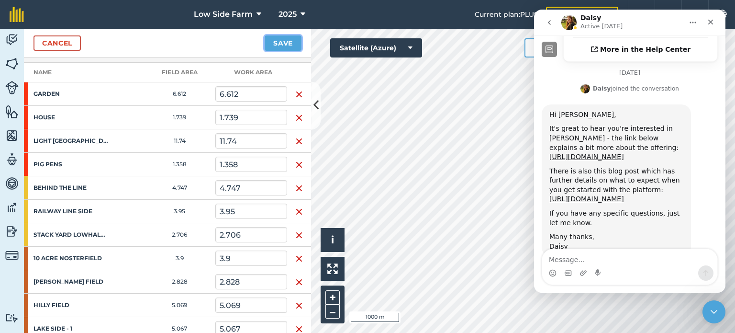
click at [281, 41] on button "Save" at bounding box center [283, 42] width 37 height 15
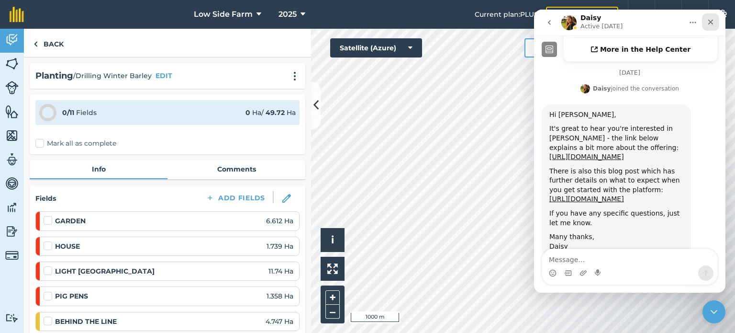
click at [712, 22] on icon "Close" at bounding box center [711, 22] width 8 height 8
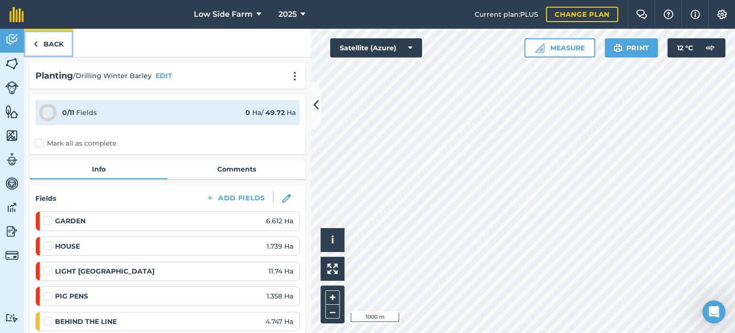
click at [43, 42] on link "Back" at bounding box center [48, 43] width 49 height 28
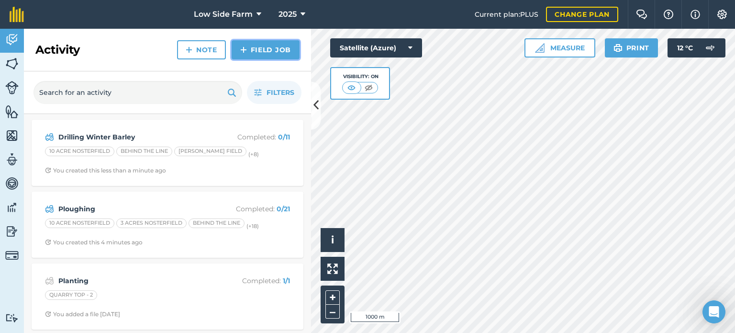
click at [280, 51] on link "Field Job" at bounding box center [266, 49] width 68 height 19
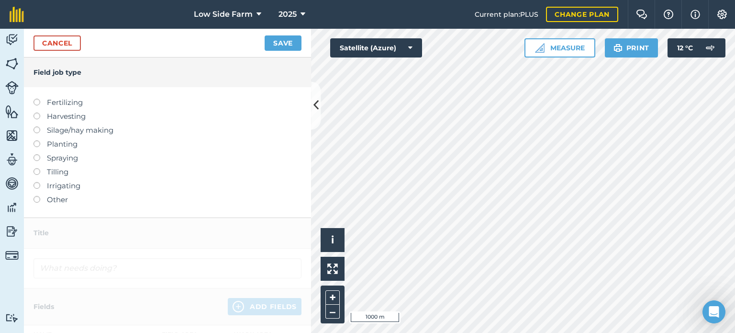
click at [36, 196] on label at bounding box center [39, 196] width 13 height 0
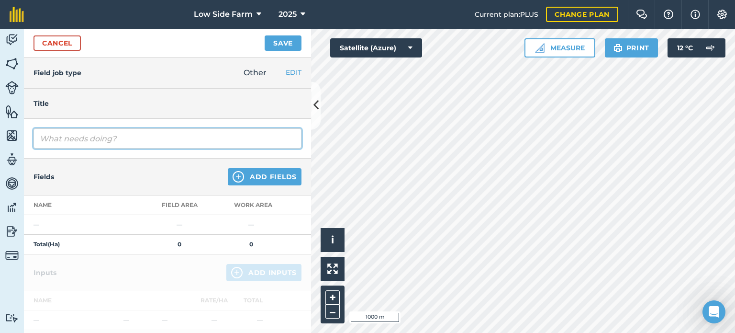
click at [85, 140] on input "text" at bounding box center [167, 138] width 268 height 20
type input "Rolling"
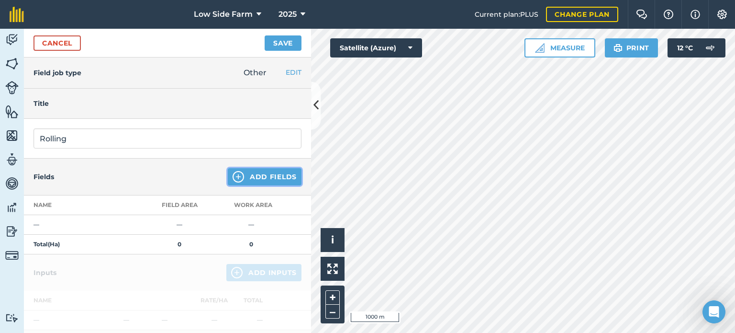
click at [249, 173] on button "Add Fields" at bounding box center [265, 176] width 74 height 17
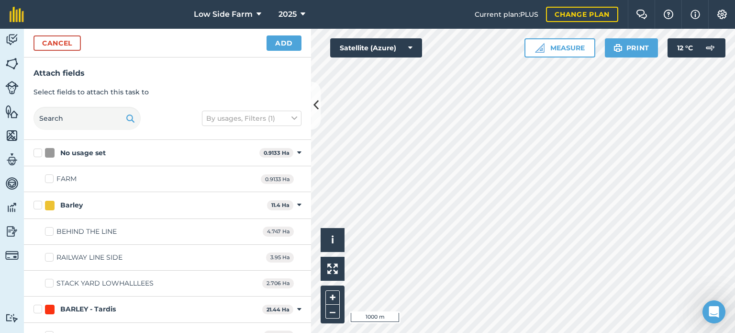
click at [39, 207] on label "Barley" at bounding box center [148, 205] width 230 height 10
click at [39, 206] on input "Barley" at bounding box center [36, 203] width 6 height 6
checkbox input "true"
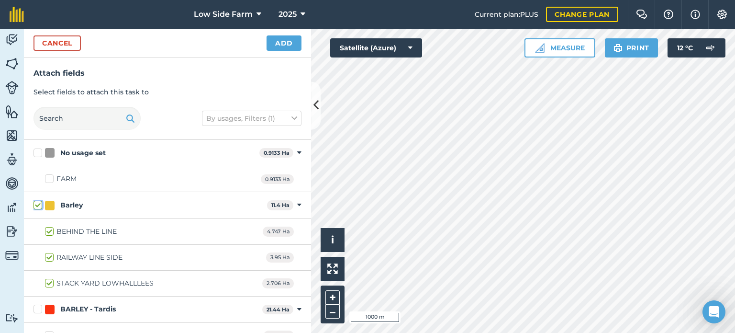
checkbox input "true"
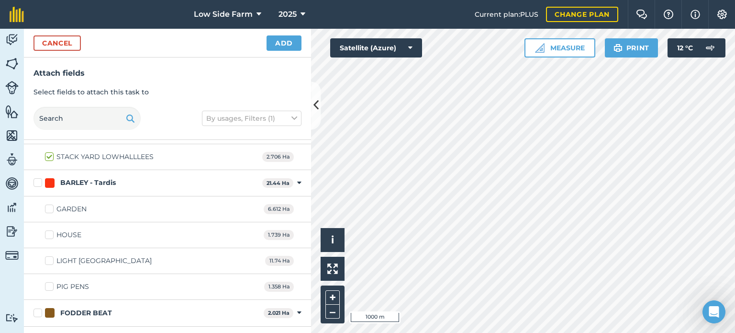
scroll to position [144, 0]
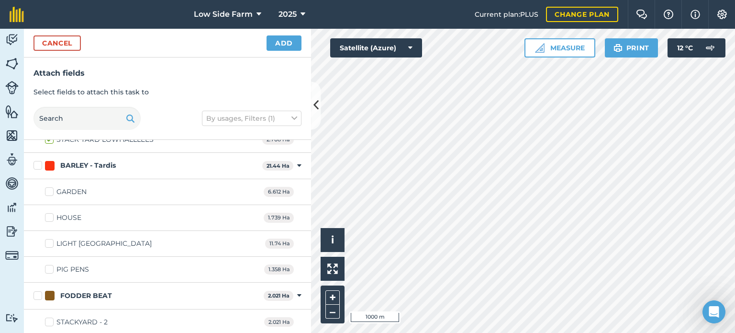
click at [36, 164] on label "BARLEY - Tardis" at bounding box center [145, 165] width 225 height 10
click at [36, 164] on input "BARLEY - Tardis" at bounding box center [36, 163] width 6 height 6
checkbox input "true"
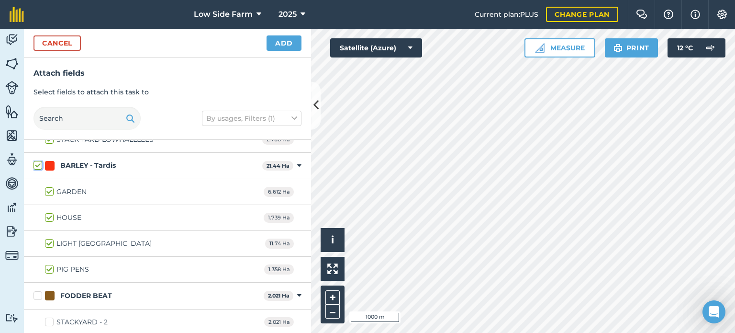
checkbox input "true"
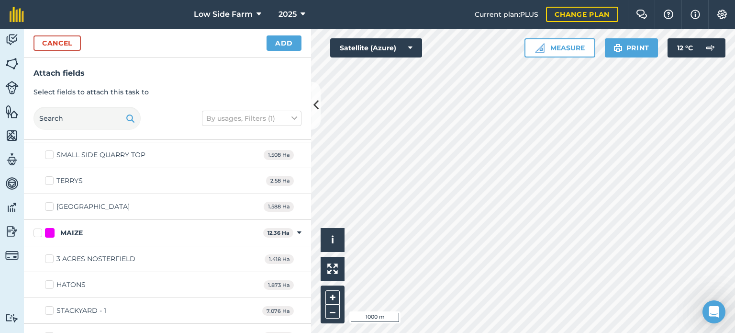
scroll to position [1005, 0]
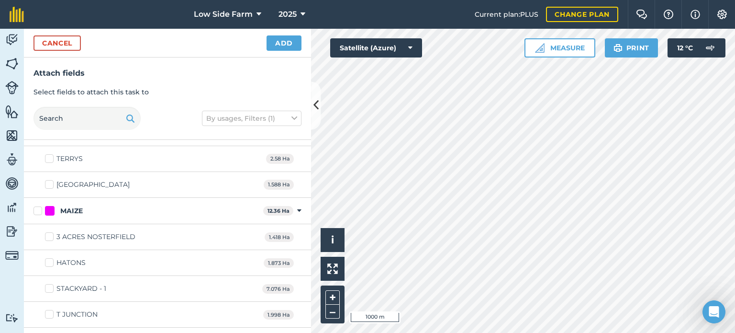
click at [36, 206] on label "MAIZE" at bounding box center [146, 211] width 226 height 10
click at [36, 206] on input "MAIZE" at bounding box center [36, 209] width 6 height 6
checkbox input "true"
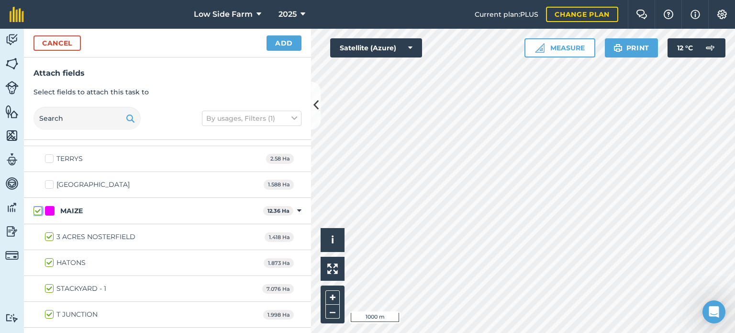
checkbox input "true"
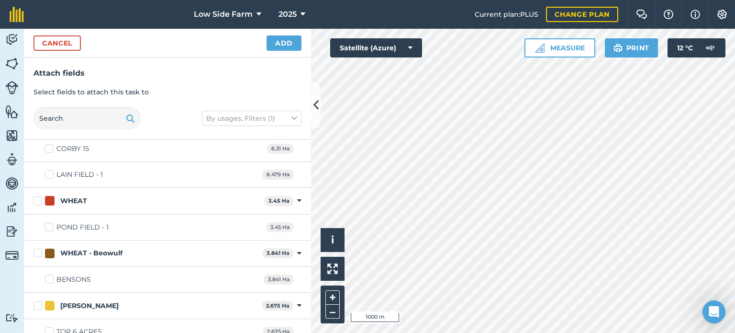
scroll to position [1292, 0]
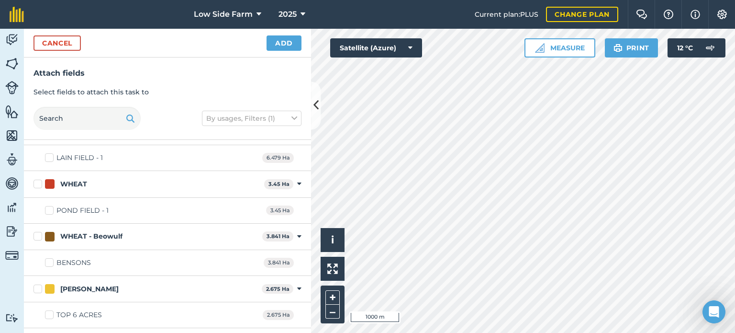
click at [37, 179] on label "WHEAT" at bounding box center [146, 184] width 227 height 10
click at [37, 179] on input "WHEAT" at bounding box center [36, 182] width 6 height 6
checkbox input "true"
click at [40, 231] on label "WHEAT - Beowulf" at bounding box center [145, 236] width 225 height 10
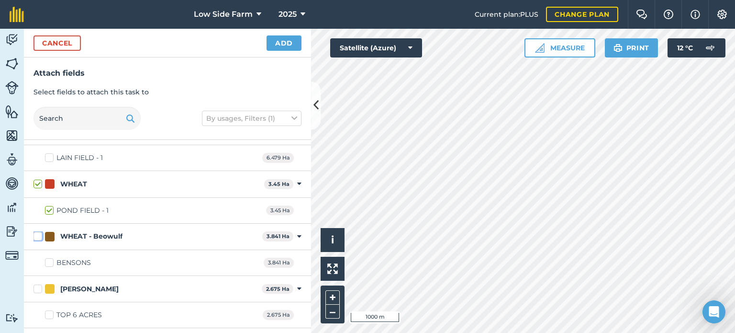
click at [40, 231] on input "WHEAT - Beowulf" at bounding box center [36, 234] width 6 height 6
checkbox input "true"
click at [39, 284] on label "[PERSON_NAME]" at bounding box center [145, 289] width 224 height 10
click at [39, 284] on input "[PERSON_NAME]" at bounding box center [36, 287] width 6 height 6
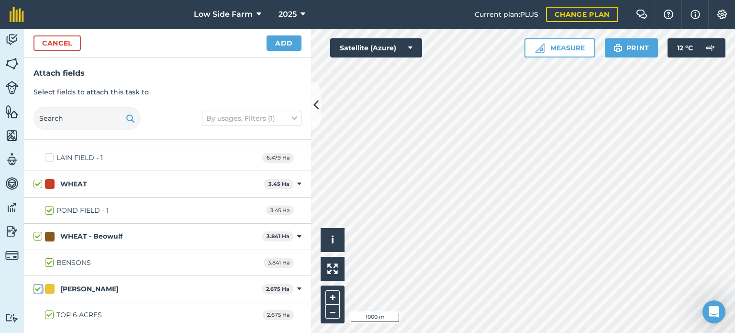
checkbox input "true"
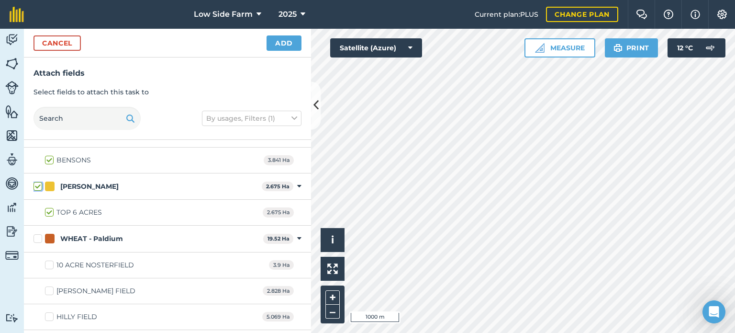
scroll to position [1435, 0]
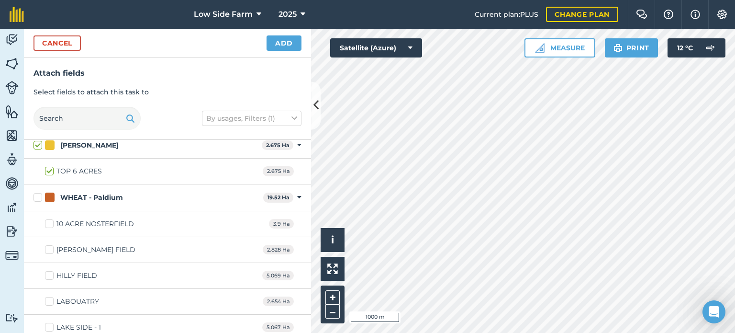
click at [39, 192] on label "WHEAT - Paldium" at bounding box center [146, 197] width 226 height 10
click at [39, 192] on input "WHEAT - Paldium" at bounding box center [36, 195] width 6 height 6
checkbox input "true"
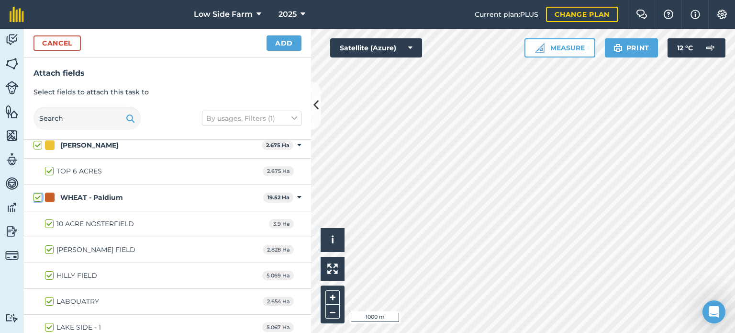
checkbox input "true"
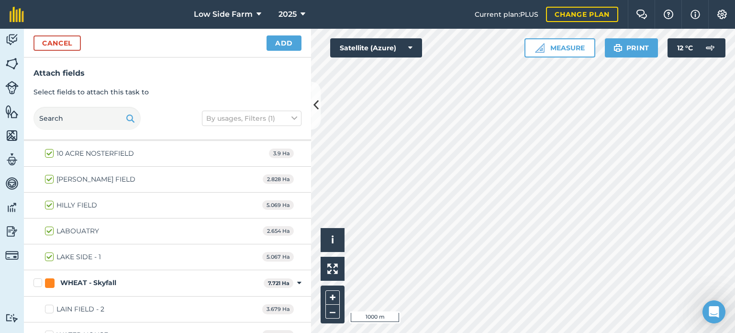
scroll to position [1514, 0]
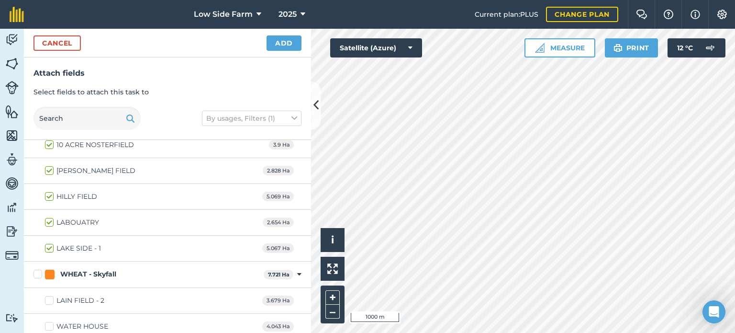
click at [40, 269] on label "WHEAT - Skyfall" at bounding box center [146, 274] width 226 height 10
click at [40, 269] on input "WHEAT - Skyfall" at bounding box center [36, 272] width 6 height 6
checkbox input "true"
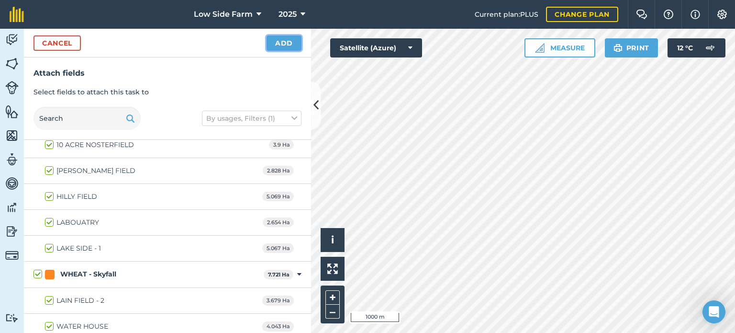
click at [284, 42] on button "Add" at bounding box center [284, 42] width 35 height 15
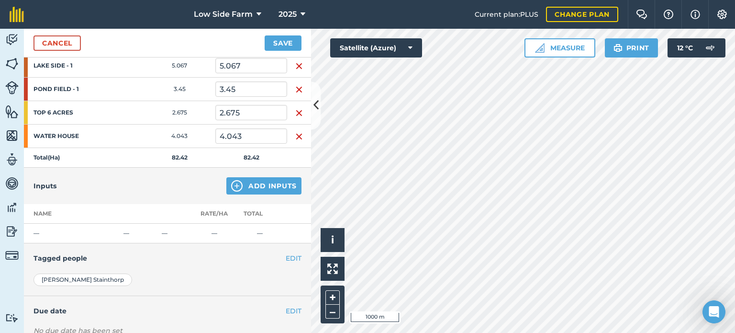
scroll to position [618, 0]
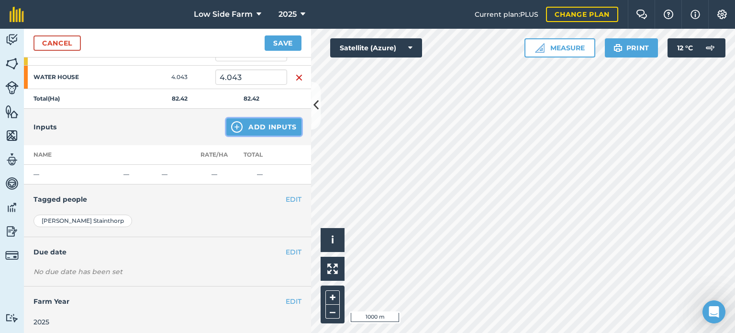
click at [264, 123] on button "Add Inputs" at bounding box center [263, 126] width 75 height 17
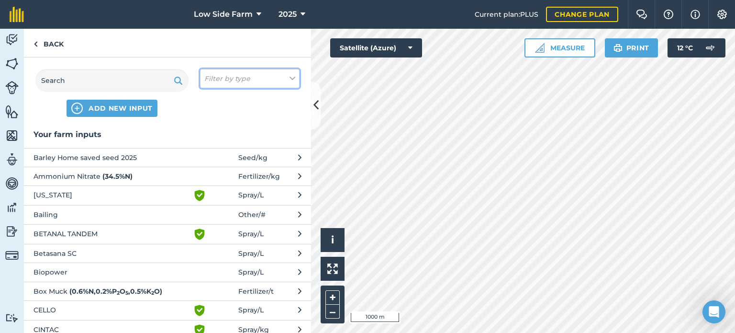
click at [264, 75] on button "Filter by type" at bounding box center [250, 78] width 100 height 19
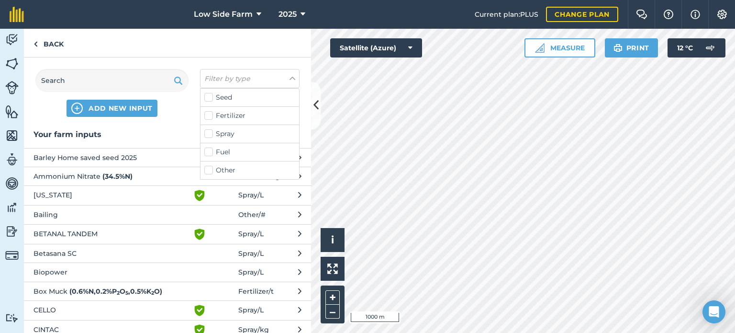
click at [209, 151] on label "Fuel" at bounding box center [249, 152] width 91 height 10
click at [209, 151] on input "Fuel" at bounding box center [207, 150] width 6 height 6
checkbox input "true"
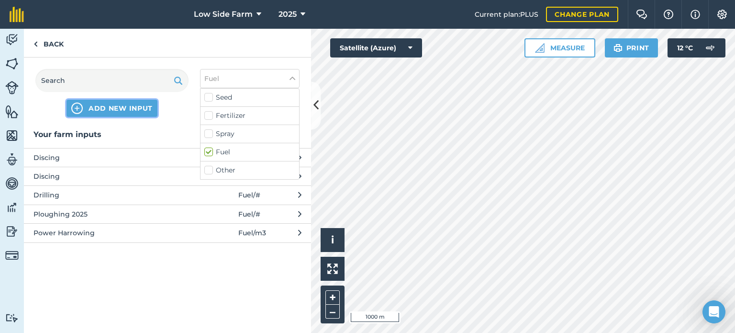
click at [98, 105] on span "ADD NEW INPUT" at bounding box center [121, 108] width 64 height 10
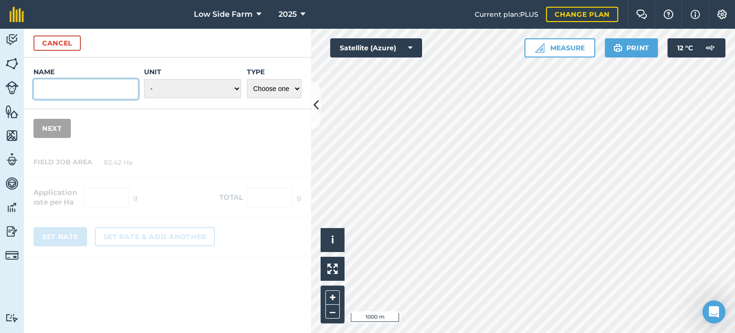
click at [64, 88] on input "Name" at bounding box center [85, 89] width 105 height 20
type input "Rolling"
click at [192, 93] on select "- Grams/g Kilograms/kg Metric tonnes/t Millilitres/ml Litres/L Ounces/oz Pounds…" at bounding box center [192, 88] width 97 height 19
select select "COUNT"
click at [145, 79] on select "- Grams/g Kilograms/kg Metric tonnes/t Millilitres/ml Litres/L Ounces/oz Pounds…" at bounding box center [192, 88] width 97 height 19
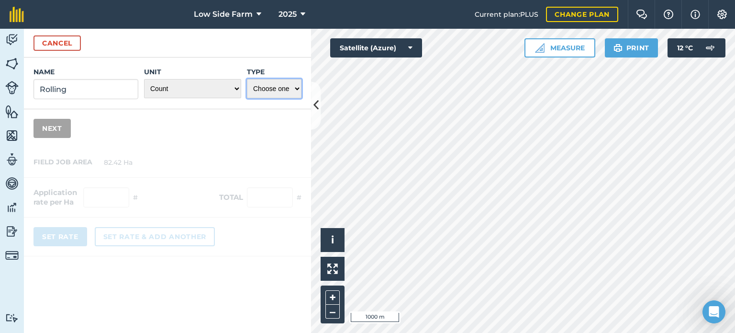
click at [283, 86] on select "Choose one Fertilizer Seed Spray Fuel Other" at bounding box center [274, 88] width 55 height 19
select select "FUEL"
click at [247, 79] on select "Choose one Fertilizer Seed Spray Fuel Other" at bounding box center [274, 88] width 55 height 19
click at [47, 122] on button "Next" at bounding box center [51, 128] width 37 height 19
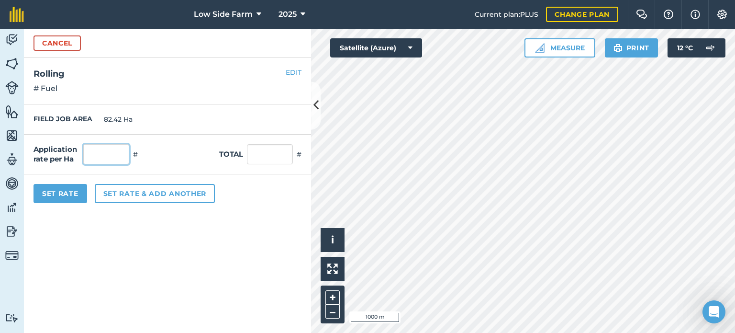
click at [98, 156] on input "text" at bounding box center [106, 154] width 46 height 20
type input "1"
type input "82.42"
click at [170, 143] on div "Application rate per Ha 1 # Total 82.42 #" at bounding box center [167, 154] width 287 height 40
click at [48, 191] on button "Set Rate" at bounding box center [60, 193] width 54 height 19
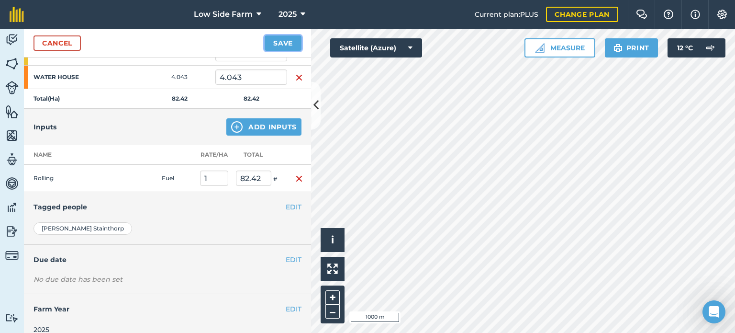
click at [282, 41] on button "Save" at bounding box center [283, 42] width 37 height 15
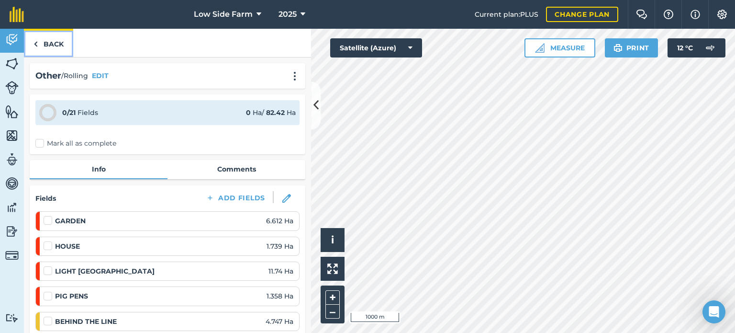
click at [48, 37] on link "Back" at bounding box center [48, 43] width 49 height 28
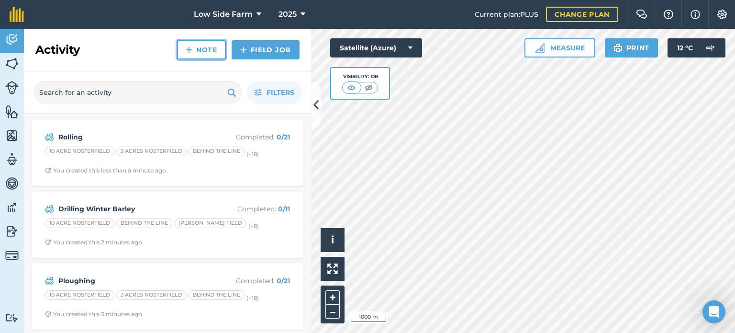
click at [201, 46] on link "Note" at bounding box center [201, 49] width 49 height 19
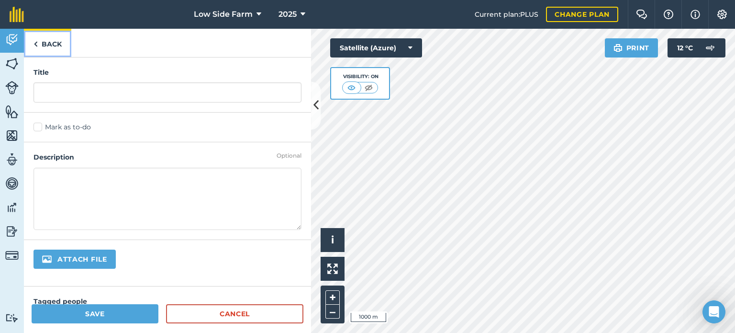
click at [47, 41] on link "Back" at bounding box center [47, 43] width 47 height 28
